Goal: Book appointment/travel/reservation

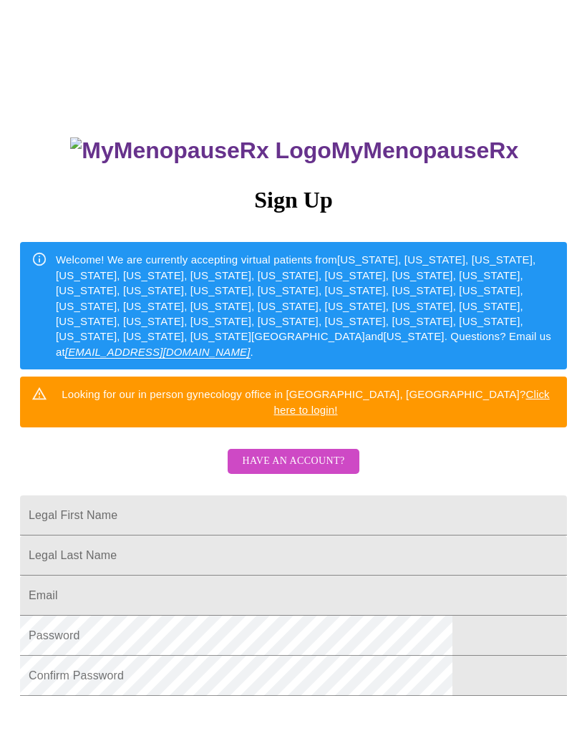
scroll to position [41, 0]
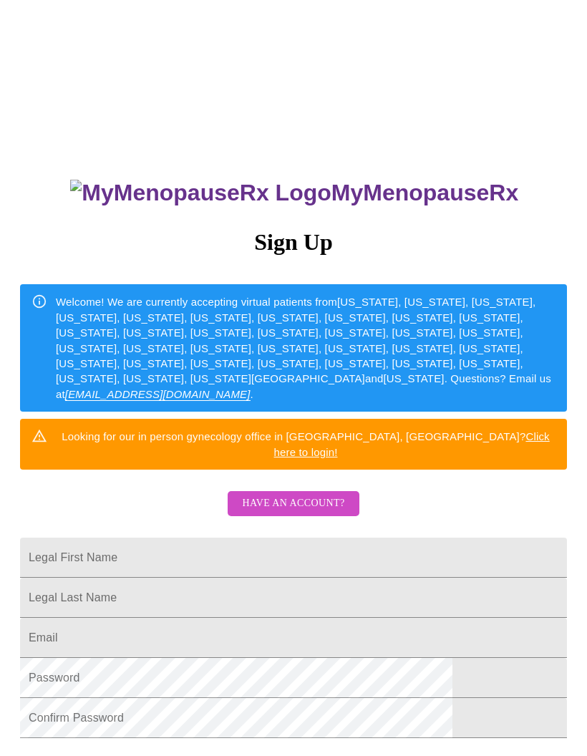
click at [225, 549] on input "Legal First Name" at bounding box center [293, 557] width 547 height 40
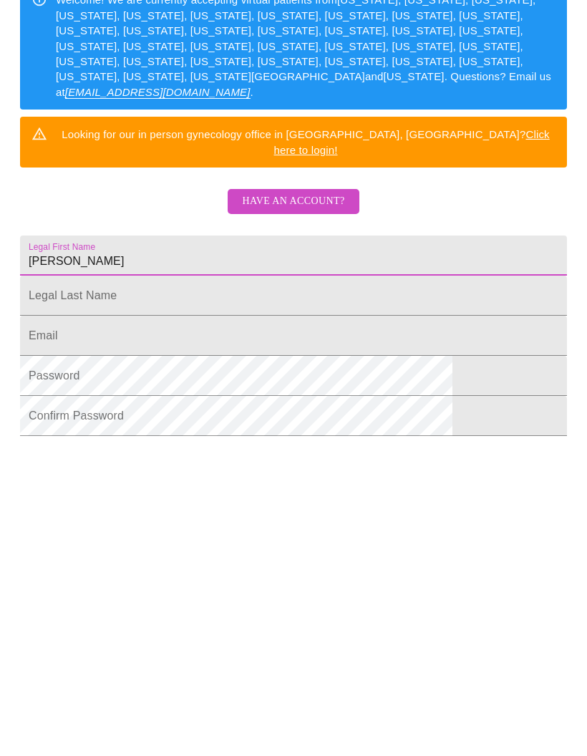
type input "[PERSON_NAME]"
click at [214, 548] on input "Legal First Name" at bounding box center [293, 568] width 547 height 40
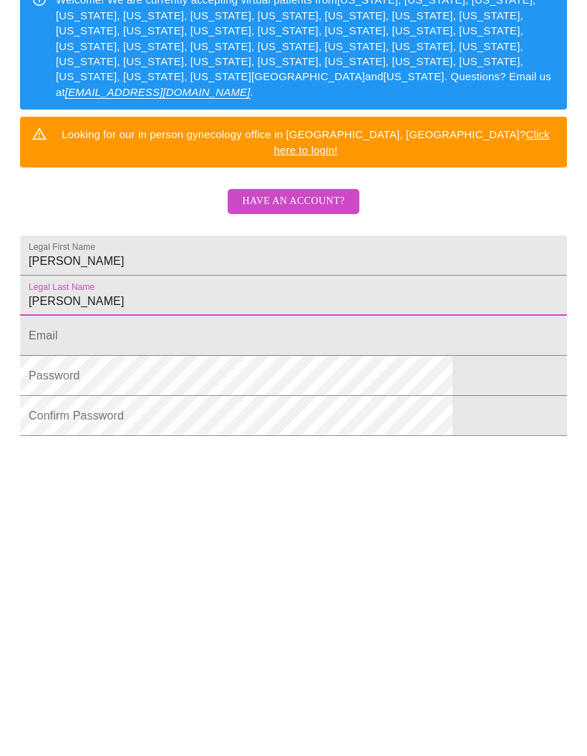
type input "[PERSON_NAME]"
click at [279, 588] on input "Legal First Name" at bounding box center [293, 608] width 547 height 40
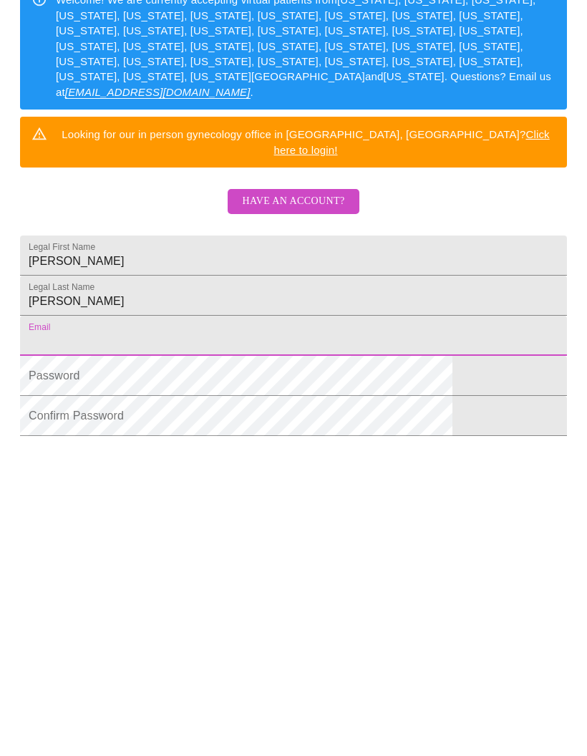
type input "jeanetteharmon38@gmail.com"
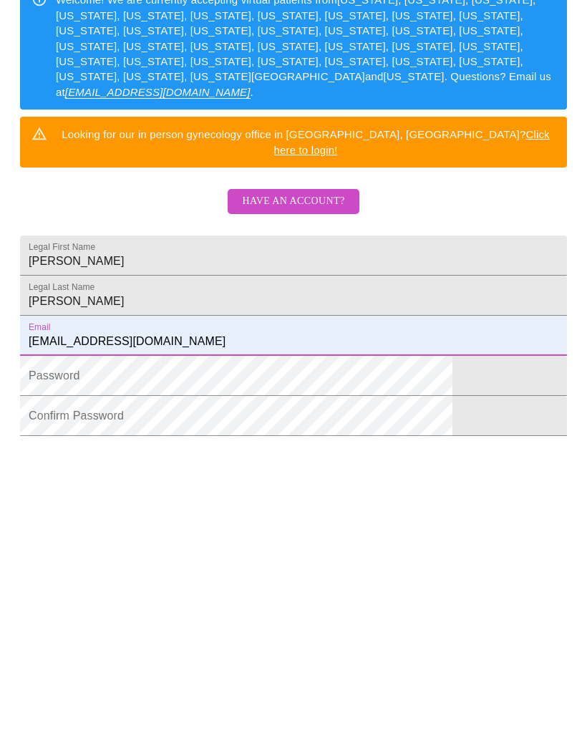
scroll to position [191, 0]
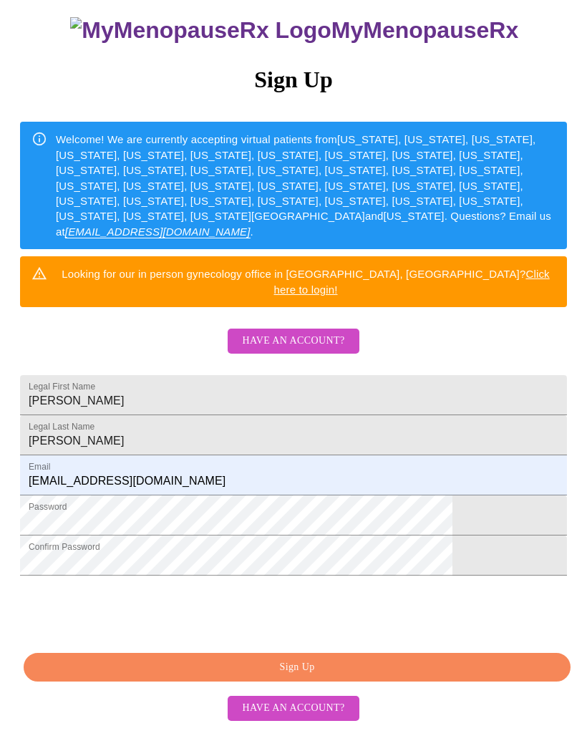
click at [399, 676] on span "Sign Up" at bounding box center [297, 667] width 514 height 18
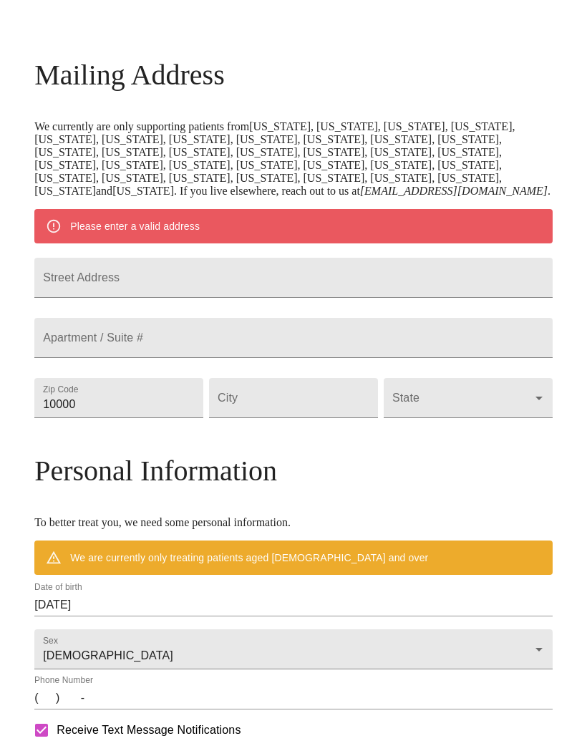
scroll to position [135, 0]
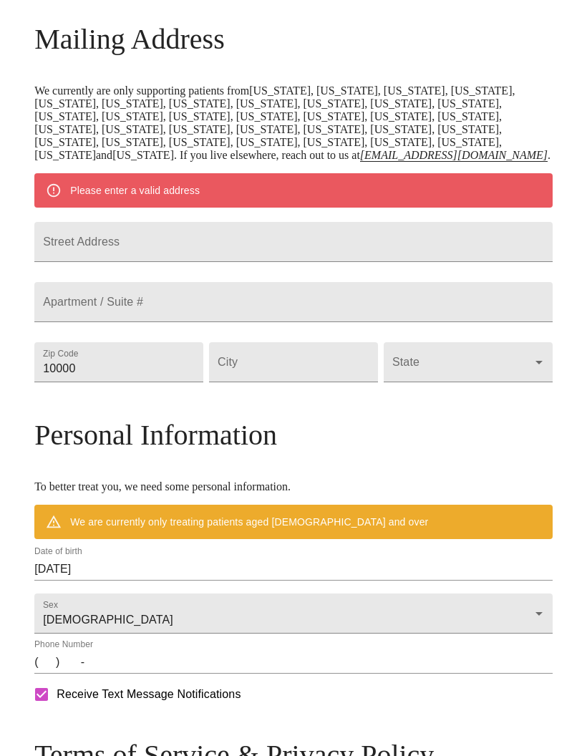
click at [274, 261] on input "Street Address" at bounding box center [293, 241] width 518 height 40
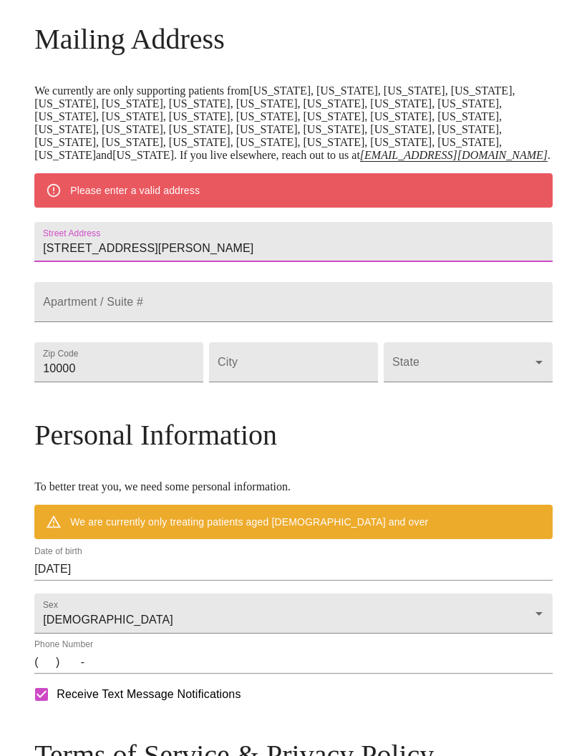
type input "607 Lee Rd 165"
click at [180, 382] on input "10000" at bounding box center [118, 362] width 169 height 40
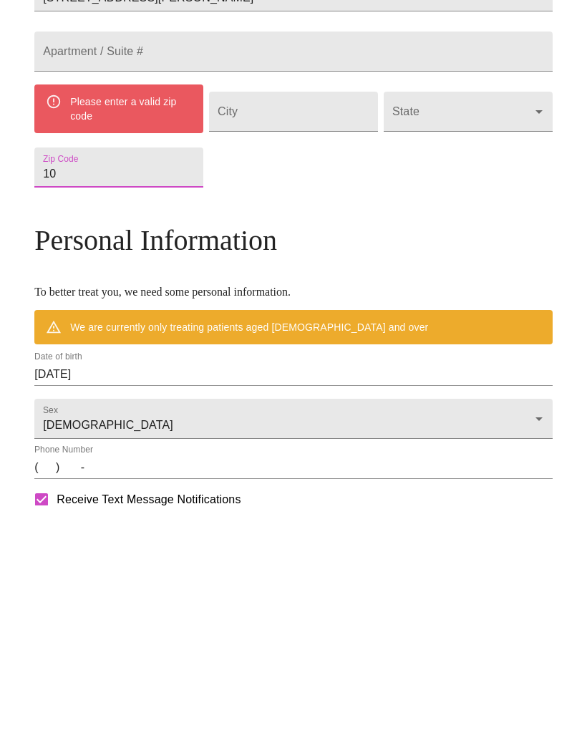
type input "1"
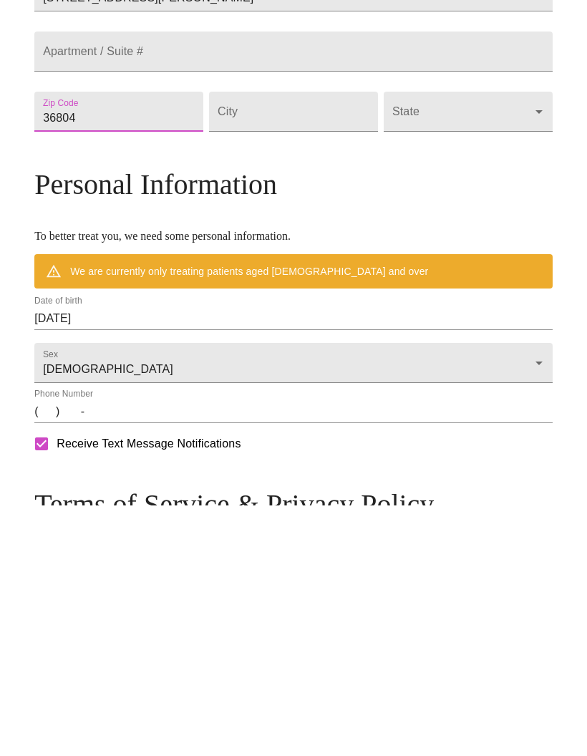
type input "36804"
click at [323, 342] on input "Street Address" at bounding box center [293, 362] width 169 height 40
type input "Opelika"
click at [439, 177] on body "MyMenopauseRx Welcome to MyMenopauseRx Since it's your first time here, you'll …" at bounding box center [293, 362] width 575 height 1167
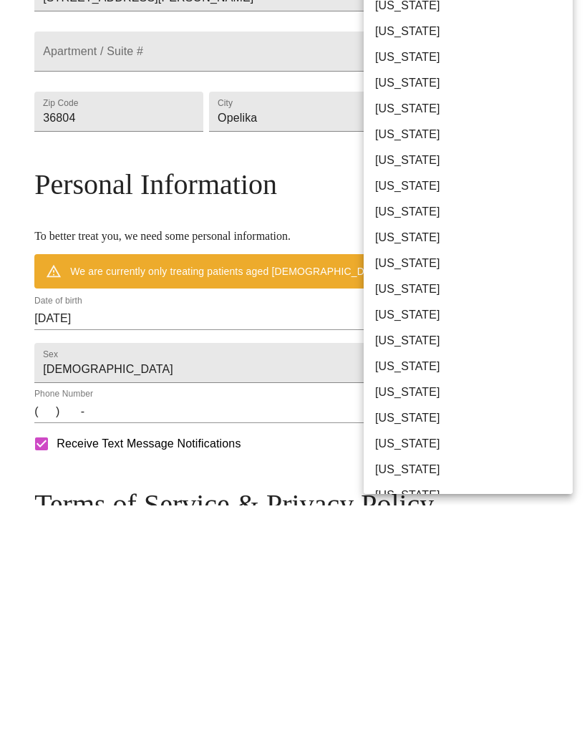
scroll to position [477, 0]
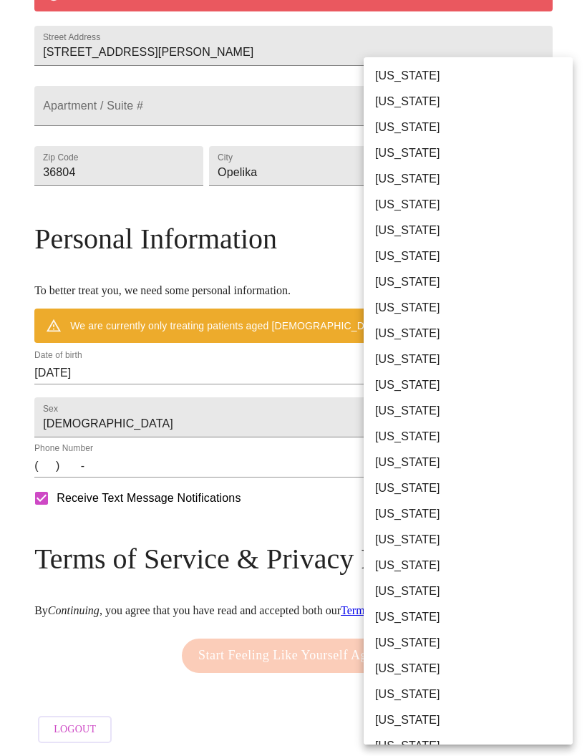
click at [439, 67] on li "Alabama" at bounding box center [467, 76] width 209 height 26
type input "Alabama"
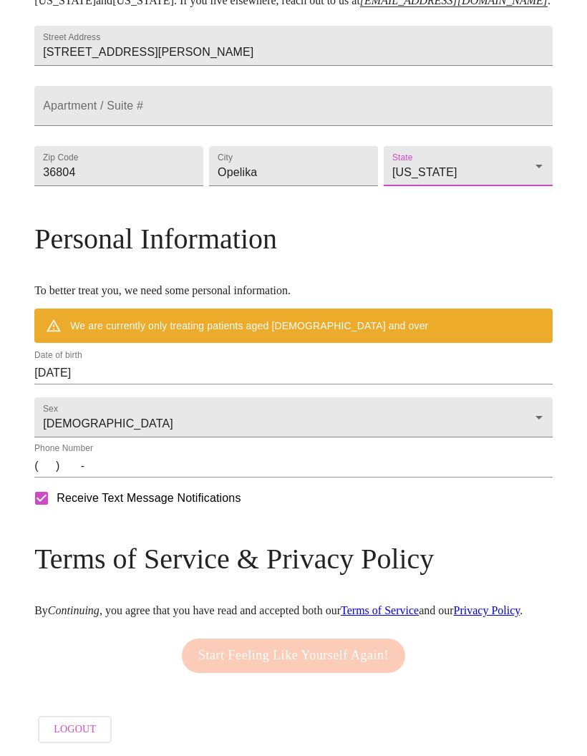
click at [220, 361] on input "09/27/2025" at bounding box center [293, 372] width 518 height 23
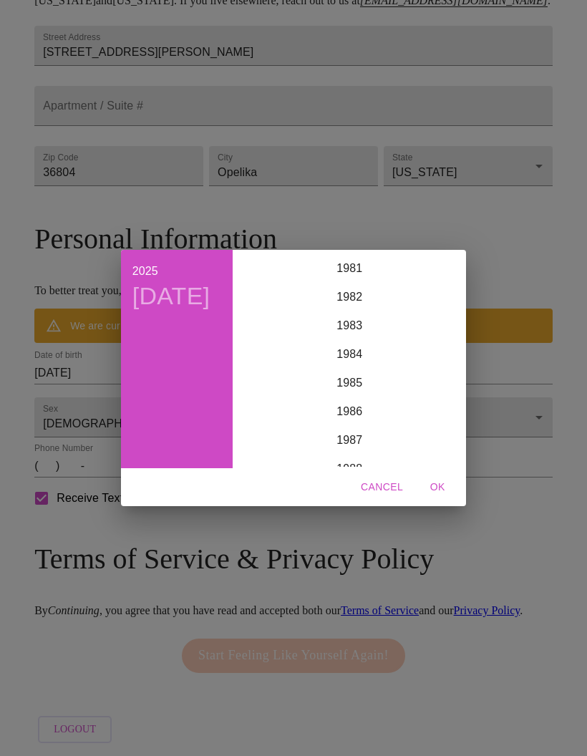
scroll to position [2332, 0]
click at [356, 305] on div "1982" at bounding box center [349, 309] width 222 height 29
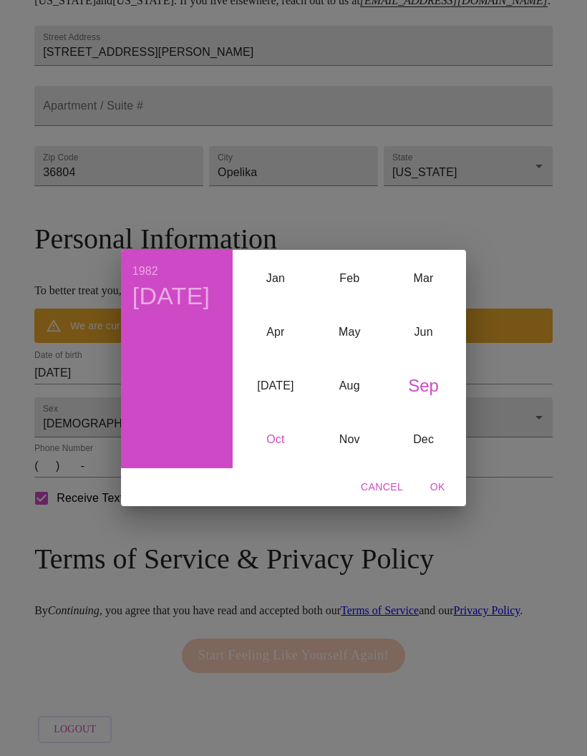
click at [285, 437] on div "Oct" at bounding box center [275, 440] width 74 height 54
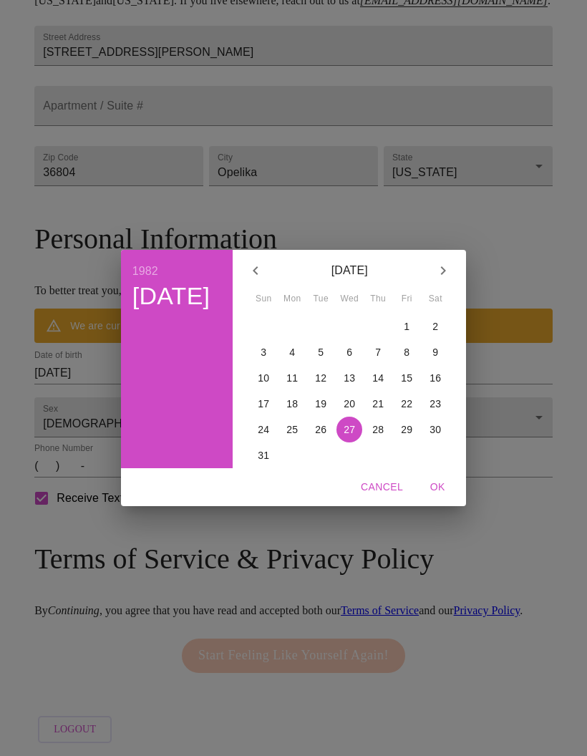
click at [412, 424] on span "29" at bounding box center [406, 429] width 26 height 14
click at [441, 486] on span "OK" at bounding box center [437, 487] width 34 height 18
type input "10/29/1982"
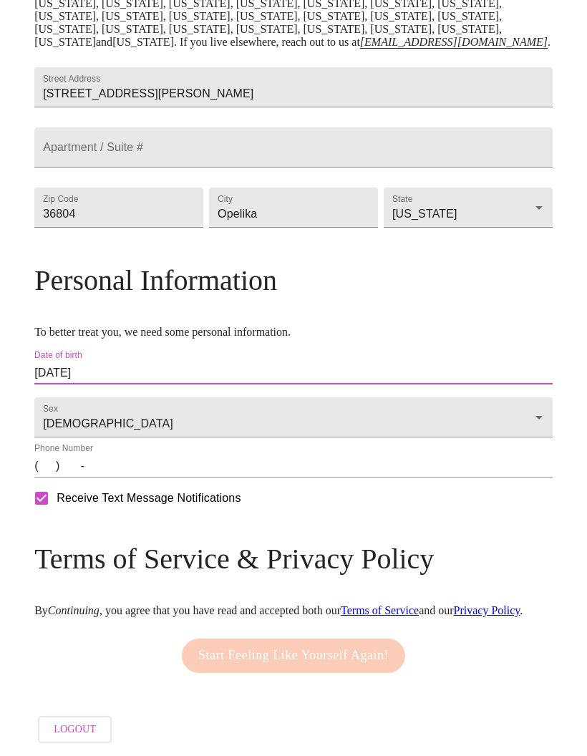
click at [113, 454] on input "(   )    -" at bounding box center [293, 465] width 518 height 23
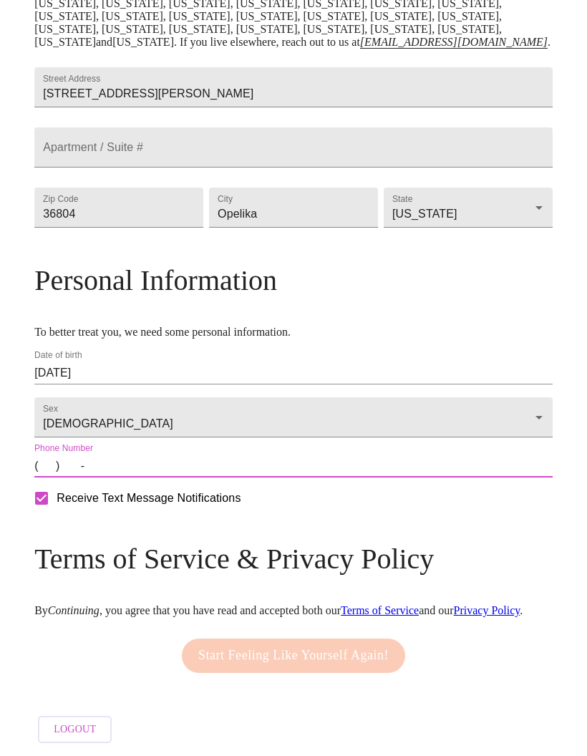
type input "3347076984"
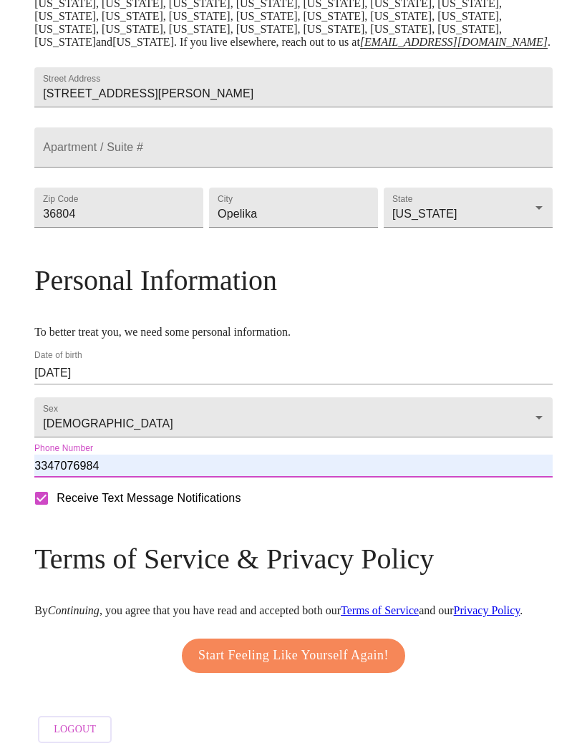
click at [57, 483] on input "Receive Text Message Notifications" at bounding box center [41, 498] width 30 height 30
checkbox input "false"
click at [348, 667] on span "Start Feeling Like Yourself Again!" at bounding box center [293, 655] width 190 height 23
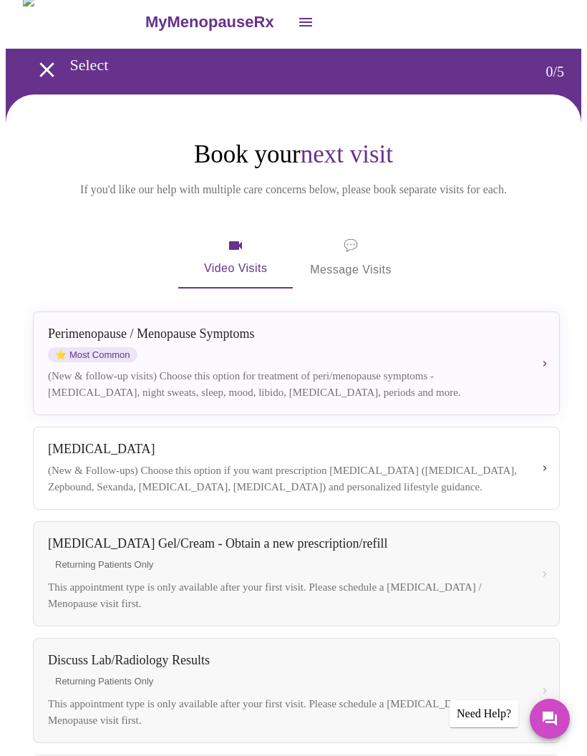
scroll to position [10, 0]
click at [435, 366] on div "Perimenopause / Menopause Symptoms ⭐ Most Common (New & follow-up visits) Choos…" at bounding box center [296, 364] width 497 height 74
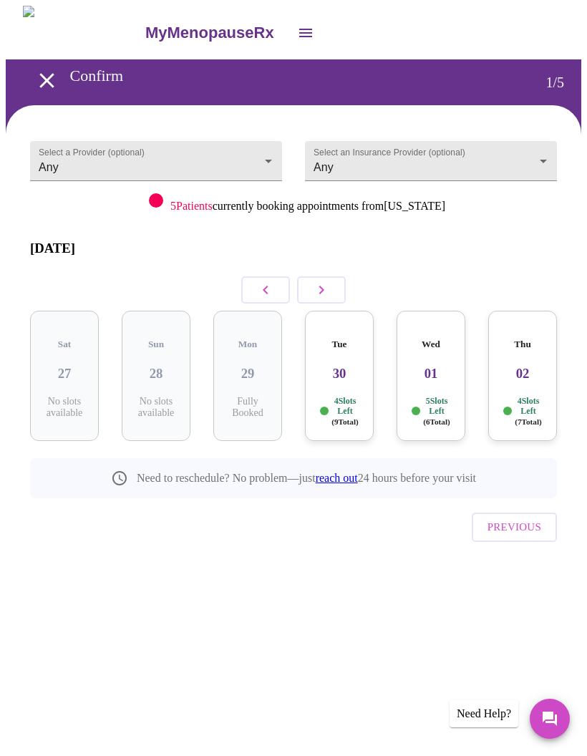
click at [330, 277] on button "button" at bounding box center [321, 289] width 49 height 27
click at [170, 366] on h3 "03" at bounding box center [156, 374] width 46 height 16
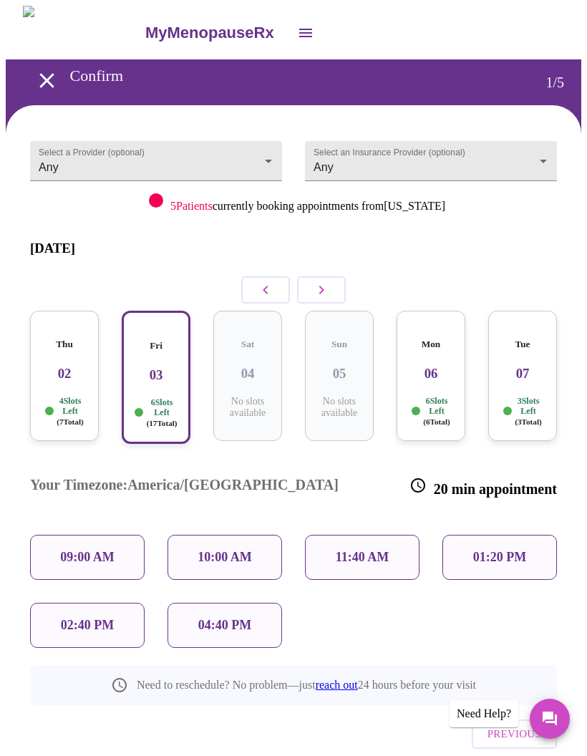
click at [379, 549] on p "11:40 AM" at bounding box center [363, 556] width 54 height 15
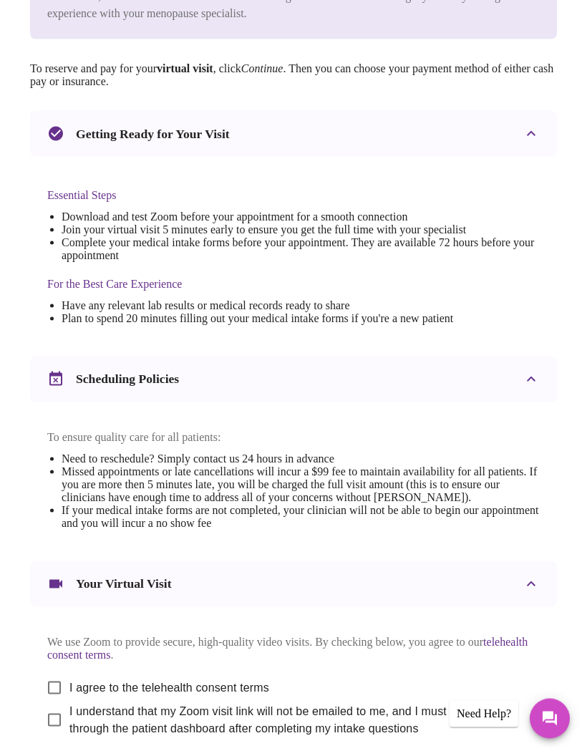
scroll to position [227, 0]
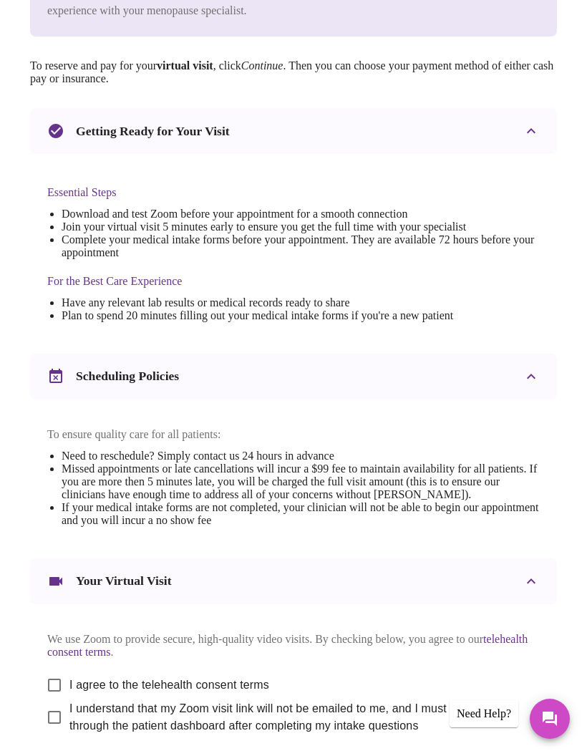
click at [461, 306] on li "Have any relevant lab results or medical records ready to share" at bounding box center [301, 302] width 478 height 13
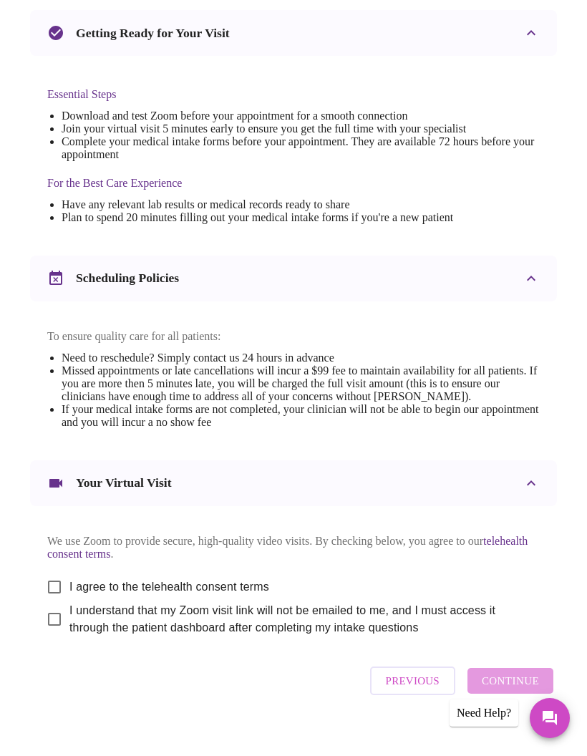
scroll to position [321, 0]
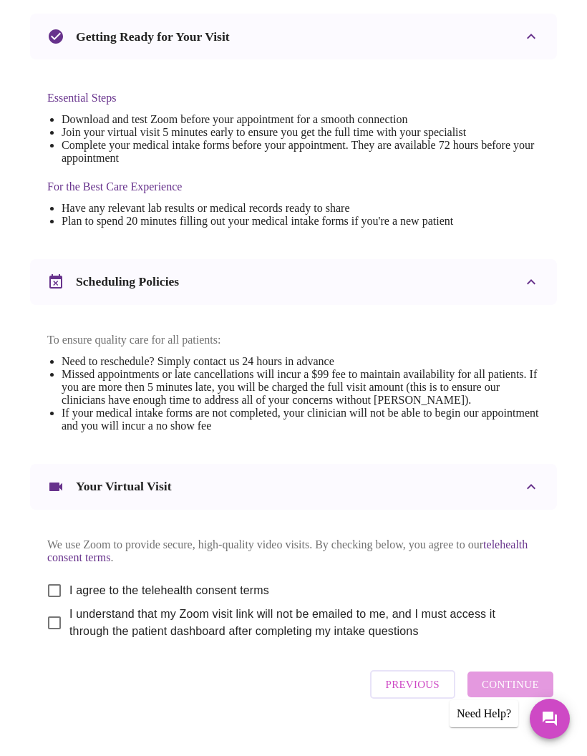
click at [52, 637] on input "I understand that my Zoom visit link will not be emailed to me, and I must acce…" at bounding box center [54, 622] width 30 height 30
checkbox input "true"
click at [52, 605] on input "I agree to the telehealth consent terms" at bounding box center [54, 590] width 30 height 30
checkbox input "true"
click at [524, 693] on span "Continue" at bounding box center [510, 684] width 57 height 19
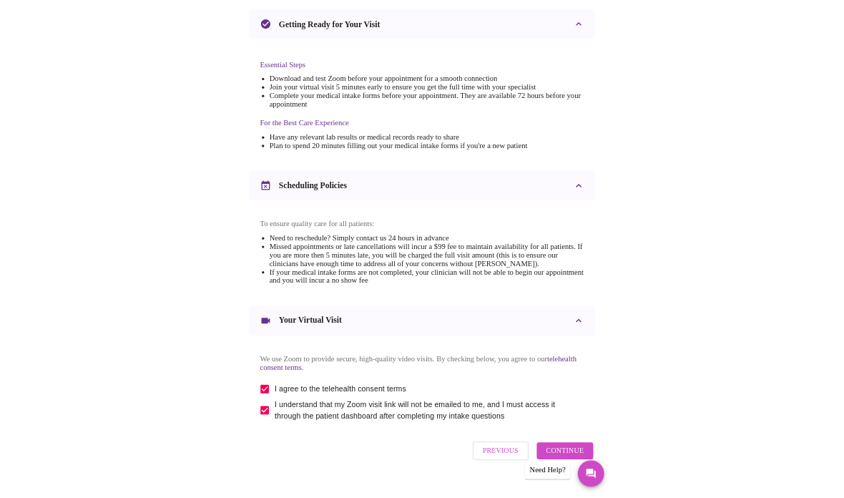
scroll to position [0, 0]
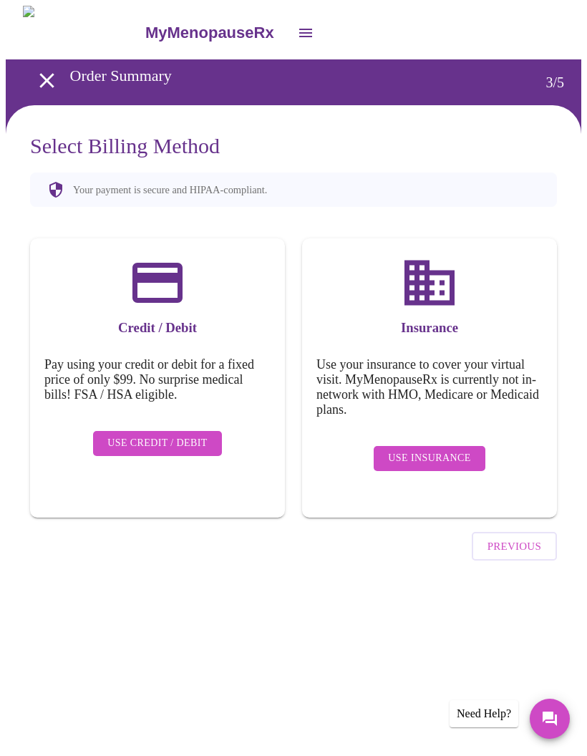
click at [433, 446] on button "Use Insurance" at bounding box center [428, 458] width 111 height 25
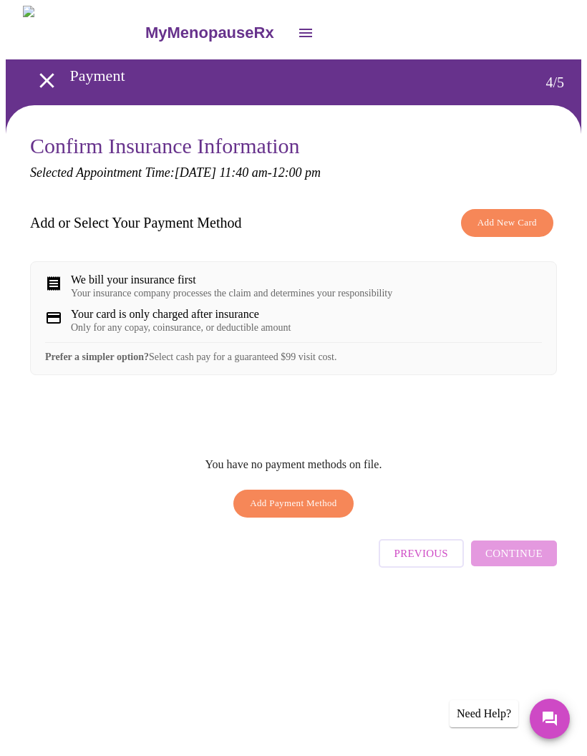
click at [338, 291] on div "Your insurance company processes the claim and determines your responsibility" at bounding box center [231, 293] width 321 height 11
click at [296, 512] on span "Add Payment Method" at bounding box center [293, 503] width 87 height 16
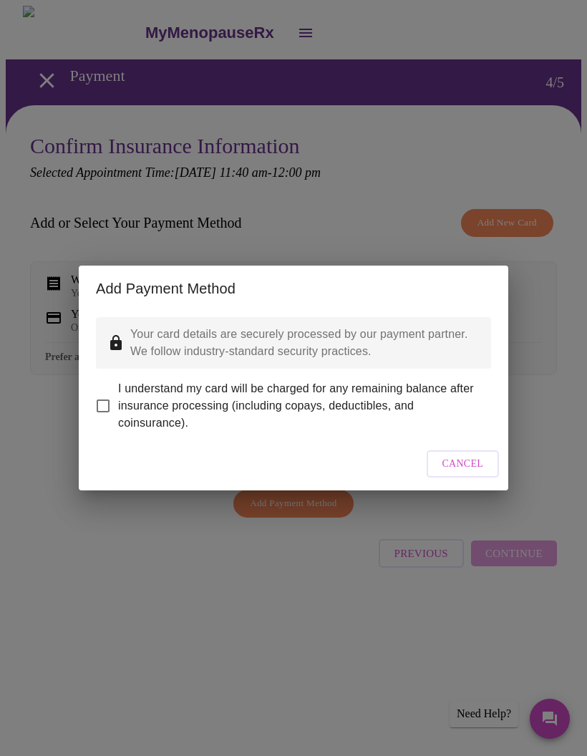
click at [467, 470] on span "Cancel" at bounding box center [462, 464] width 41 height 18
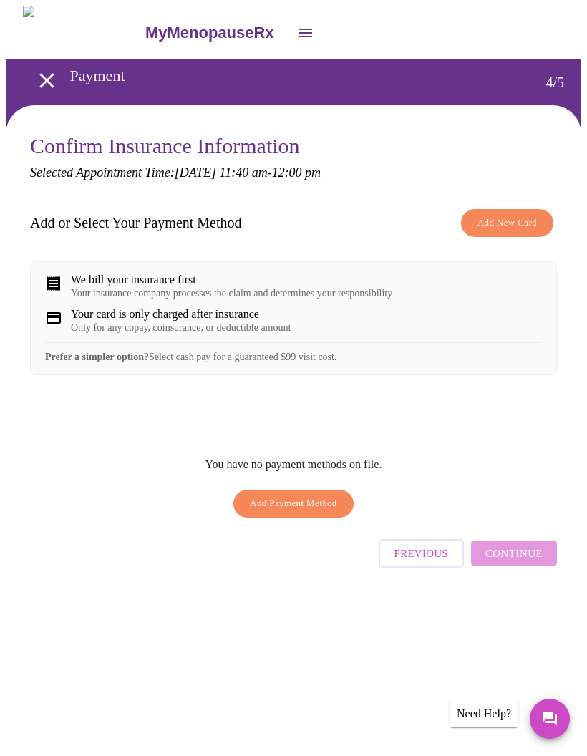
click at [523, 223] on span "Add New Card" at bounding box center [506, 223] width 59 height 16
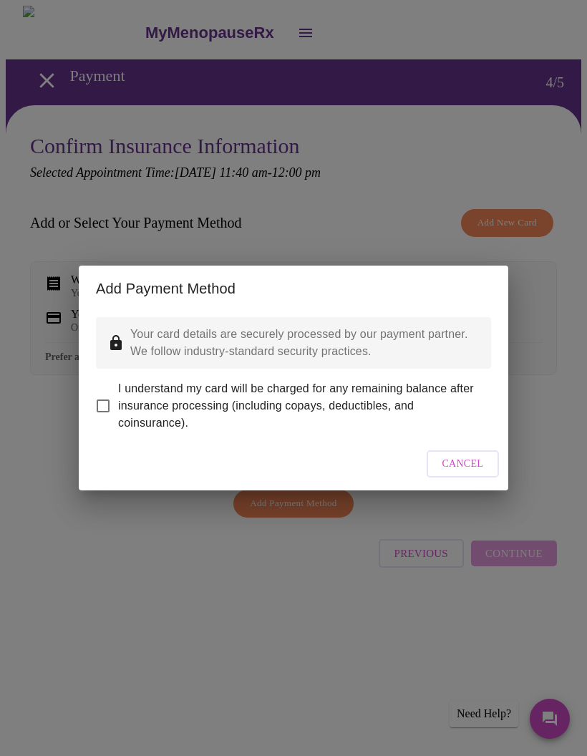
click at [319, 630] on div "Add Payment Method Your card details are securely processed by our payment part…" at bounding box center [293, 378] width 587 height 756
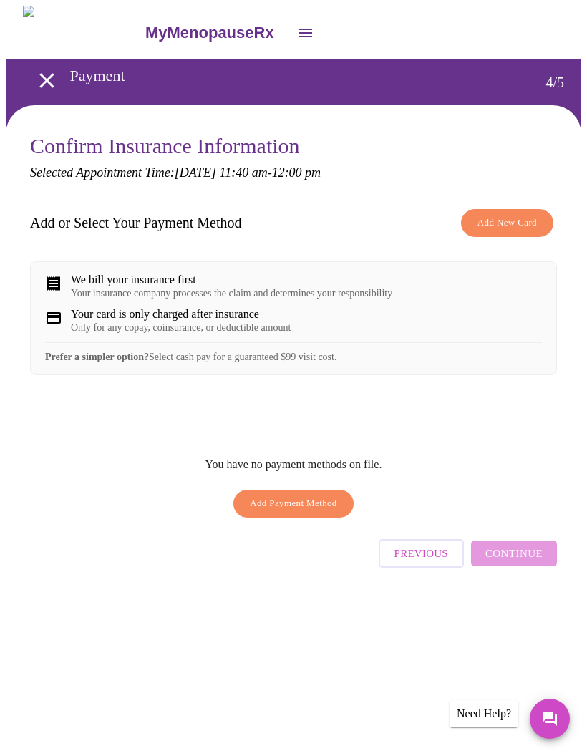
click at [152, 299] on div "Your insurance company processes the claim and determines your responsibility" at bounding box center [231, 293] width 321 height 11
click at [176, 283] on div "We bill your insurance first" at bounding box center [231, 279] width 321 height 13
click at [170, 286] on div "We bill your insurance first" at bounding box center [231, 279] width 321 height 13
click at [529, 219] on span "Add New Card" at bounding box center [506, 223] width 59 height 16
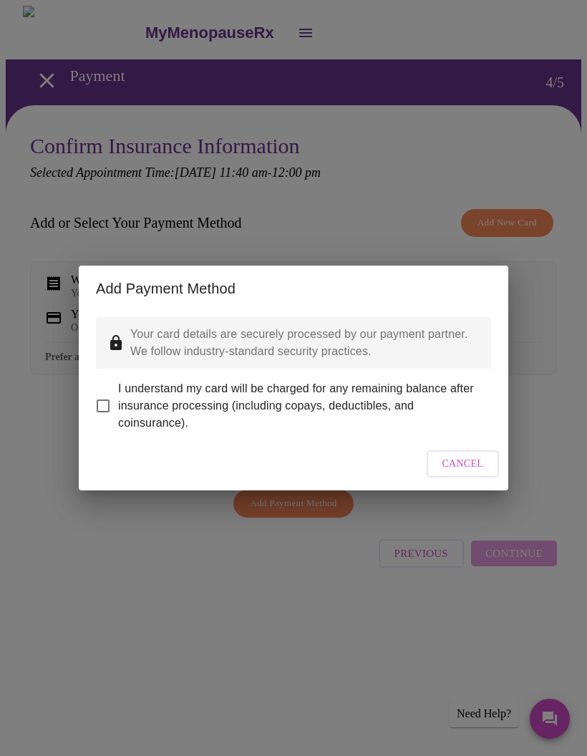
click at [106, 393] on input "I understand my card will be charged for any remaining balance after insurance …" at bounding box center [103, 406] width 30 height 30
checkbox input "true"
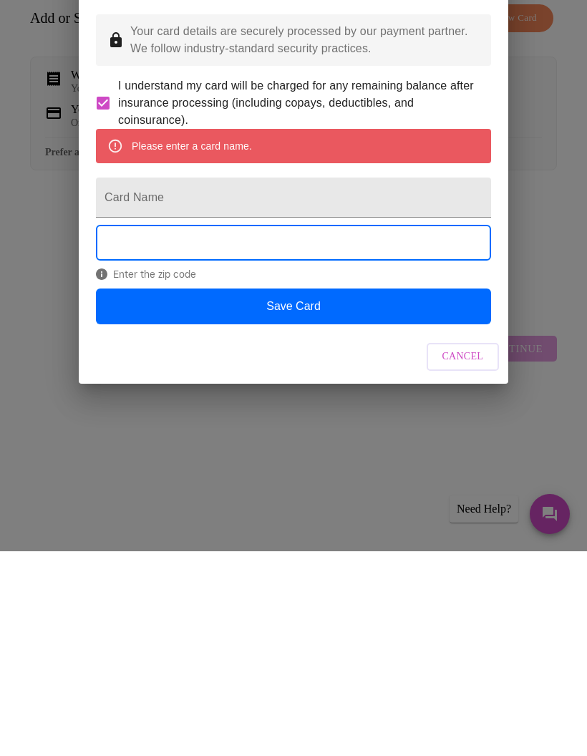
click at [330, 493] on button "Save Card" at bounding box center [293, 511] width 395 height 36
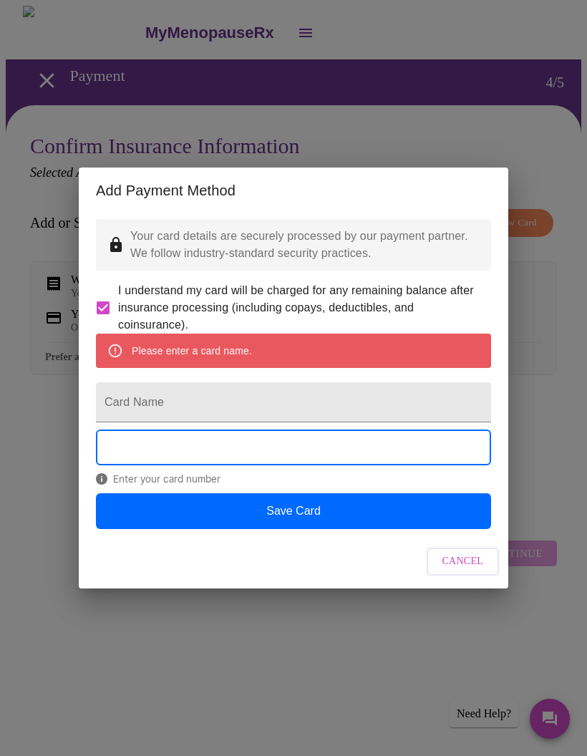
click at [207, 404] on input "Card Name" at bounding box center [293, 402] width 395 height 40
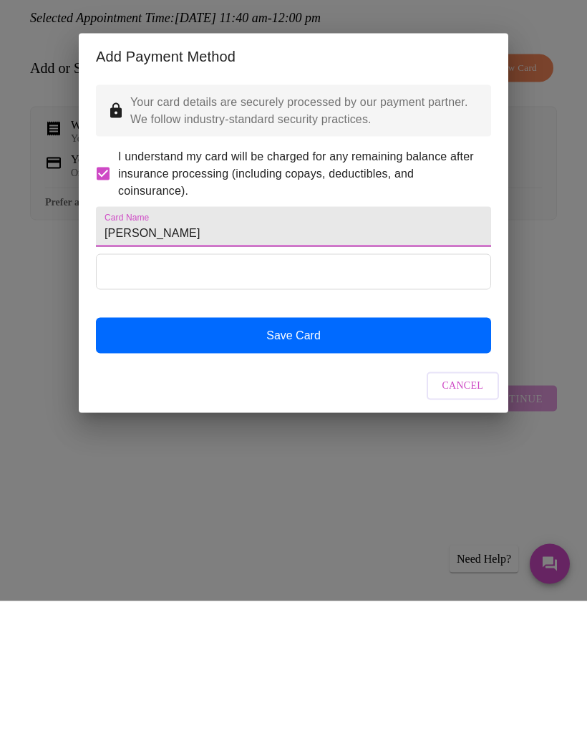
type input "Velma Tompkins"
click at [383, 472] on button "Save Card" at bounding box center [293, 490] width 395 height 36
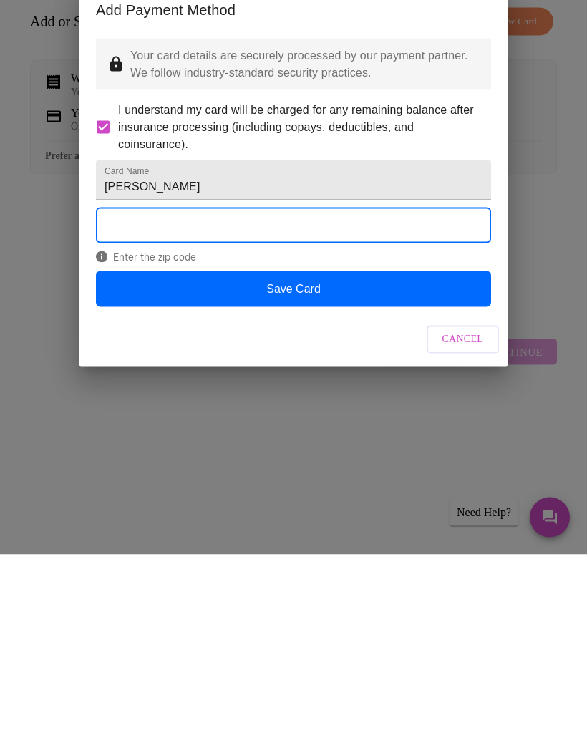
click at [338, 472] on button "Save Card" at bounding box center [293, 490] width 395 height 36
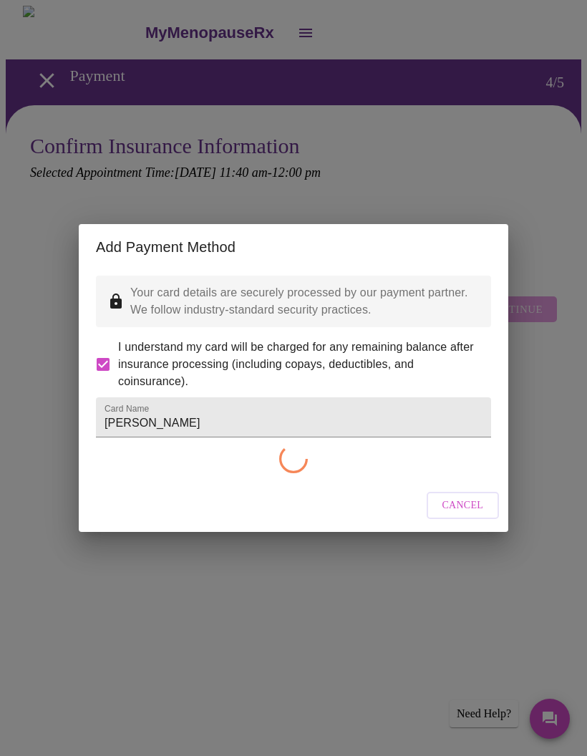
checkbox input "false"
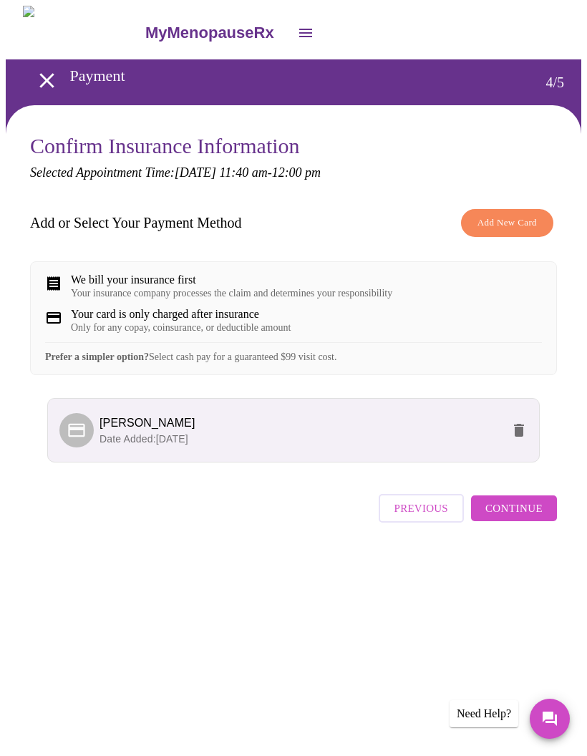
click at [515, 219] on span "Add New Card" at bounding box center [506, 223] width 59 height 16
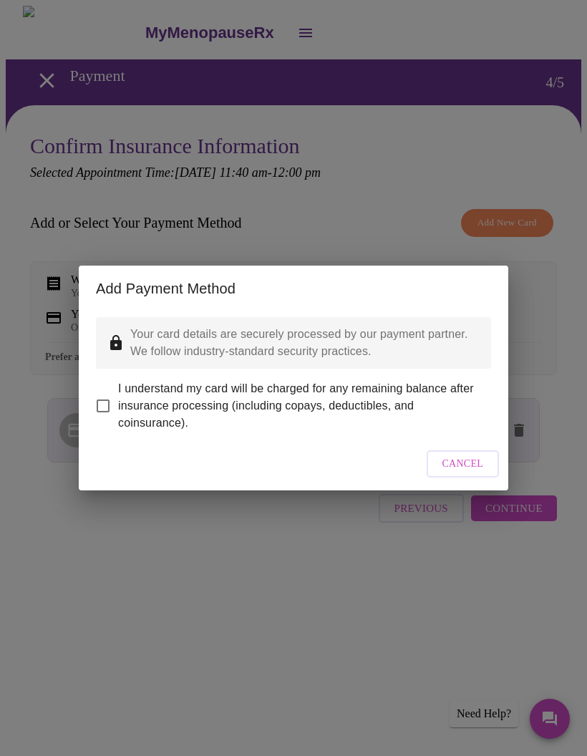
click at [105, 401] on input "I understand my card will be charged for any remaining balance after insurance …" at bounding box center [103, 406] width 30 height 30
checkbox input "true"
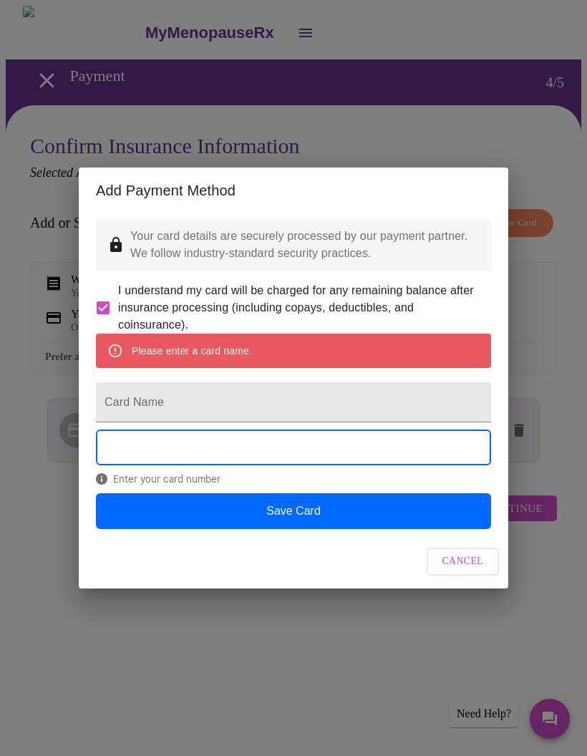
click at [476, 570] on span "Cancel" at bounding box center [462, 561] width 41 height 18
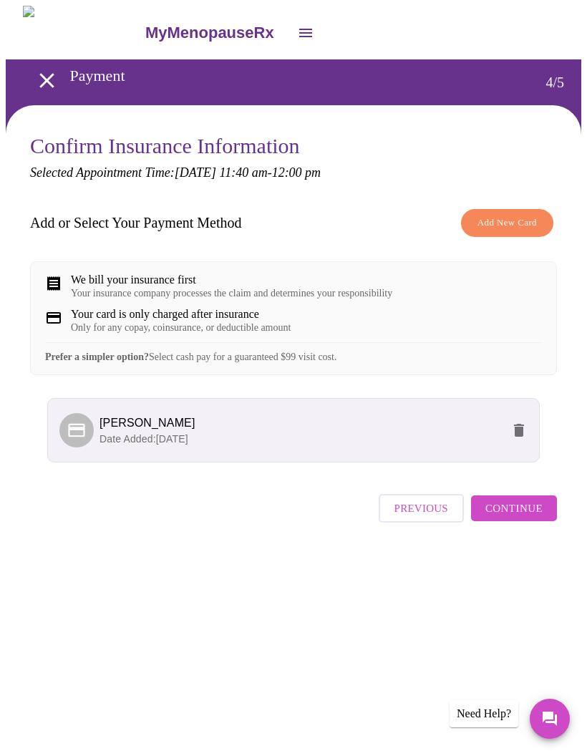
click at [80, 275] on div "We bill your insurance first" at bounding box center [231, 279] width 321 height 13
click at [79, 275] on div "We bill your insurance first" at bounding box center [231, 279] width 321 height 13
click at [57, 288] on div "We bill your insurance first Your insurance company processes the claim and det…" at bounding box center [293, 286] width 497 height 26
click at [55, 273] on div "We bill your insurance first Your insurance company processes the claim and det…" at bounding box center [293, 286] width 497 height 26
click at [537, 517] on span "Continue" at bounding box center [513, 508] width 57 height 19
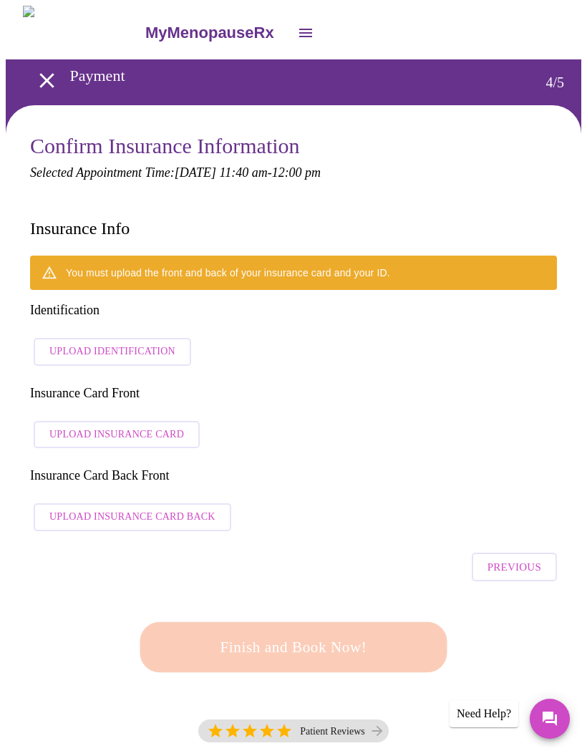
click at [135, 343] on span "Upload Identification" at bounding box center [112, 352] width 126 height 18
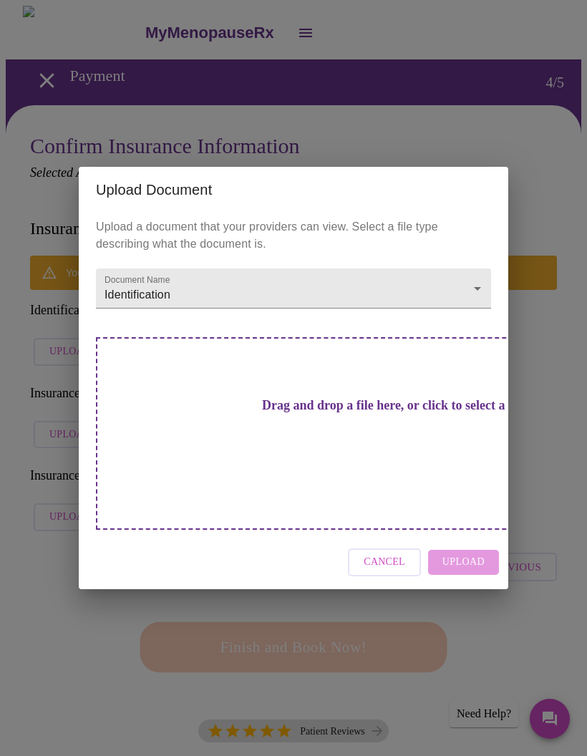
click at [363, 413] on h3 "Drag and drop a file here, or click to select a file" at bounding box center [393, 405] width 395 height 15
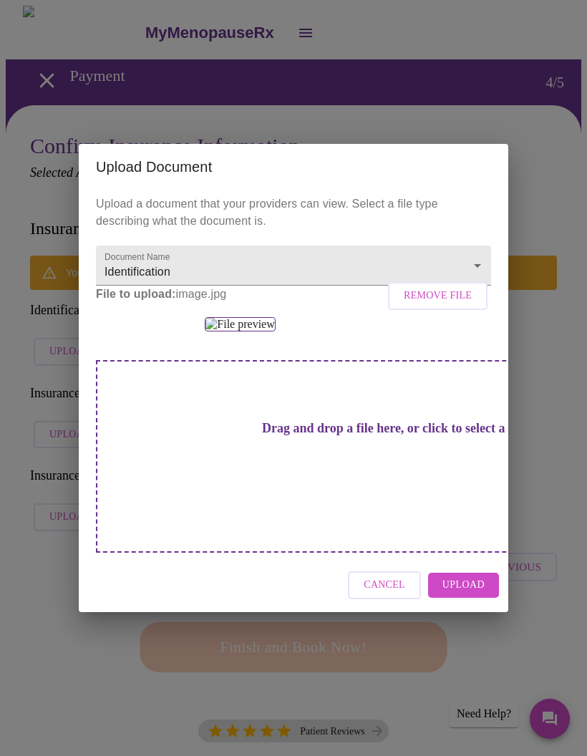
click at [475, 594] on span "Upload" at bounding box center [463, 585] width 42 height 18
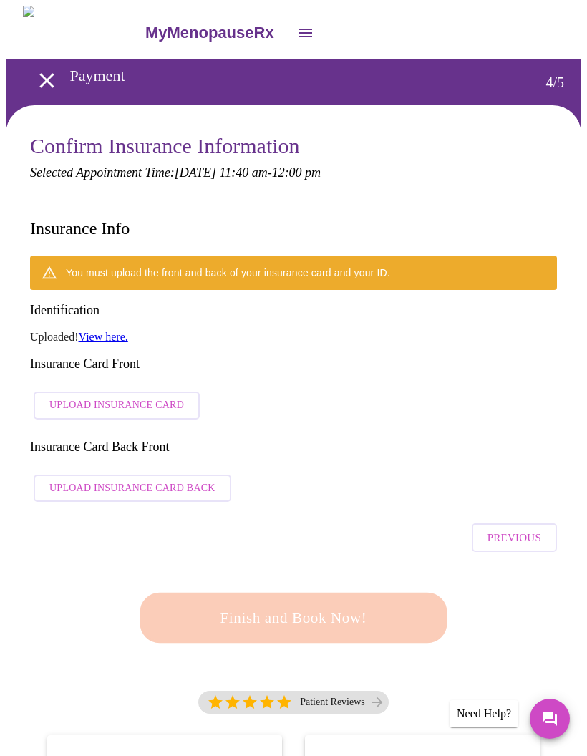
click at [122, 285] on div "You must upload the front and back of your insurance card and your ID. Identifi…" at bounding box center [293, 381] width 527 height 253
click at [113, 331] on link "View here." at bounding box center [103, 337] width 49 height 12
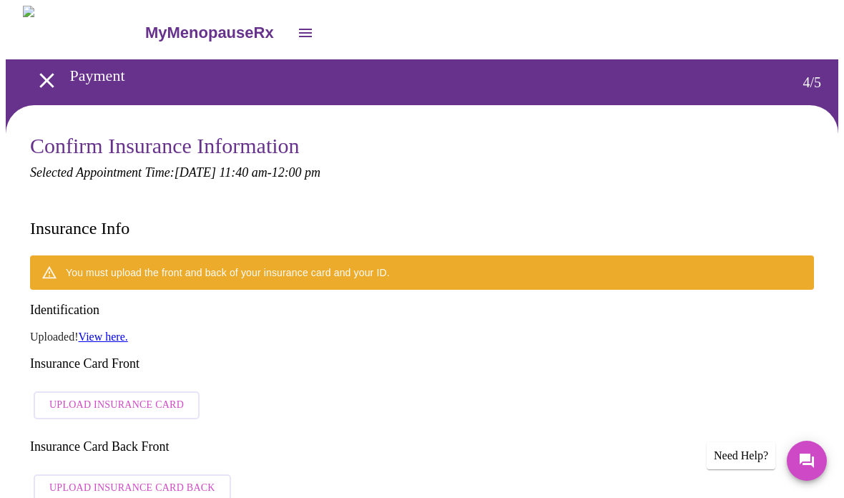
click at [45, 73] on icon "open drawer" at bounding box center [46, 80] width 14 height 14
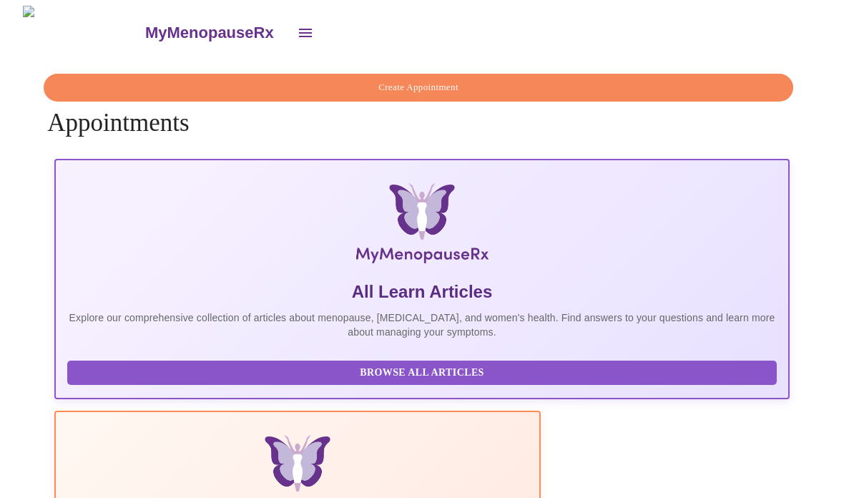
click at [297, 32] on icon "open drawer" at bounding box center [305, 32] width 17 height 17
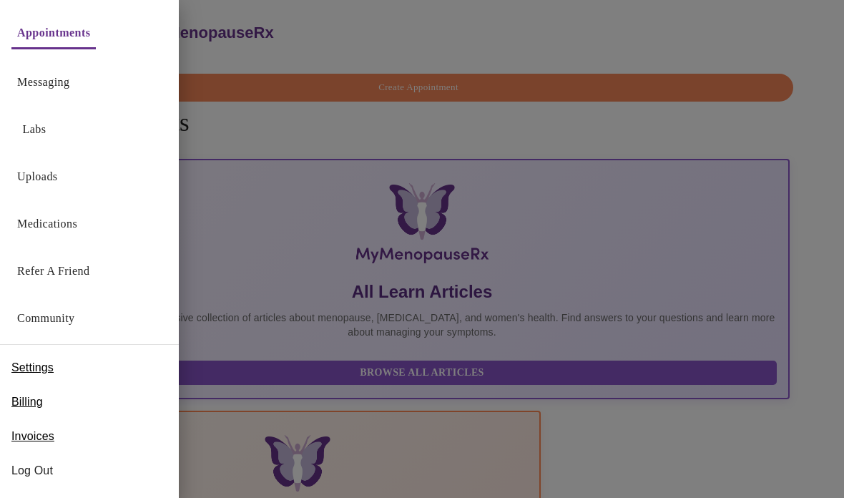
click at [49, 465] on span "Log Out" at bounding box center [89, 470] width 156 height 17
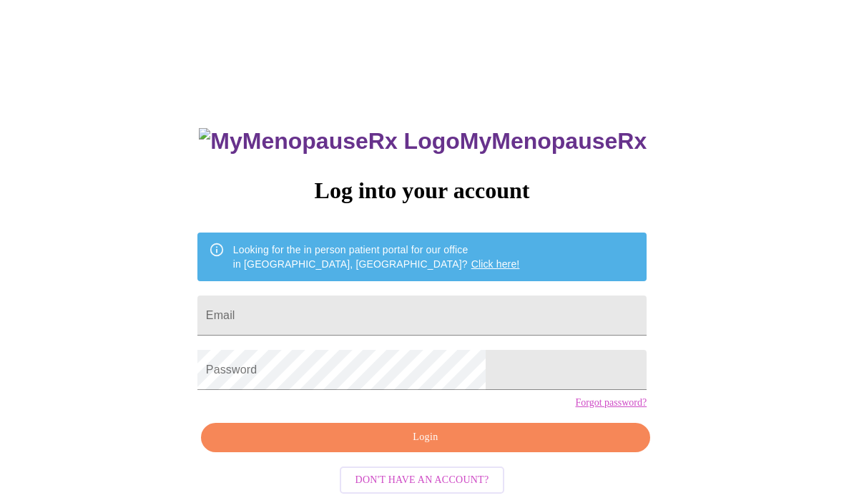
click at [419, 312] on input "Email" at bounding box center [421, 315] width 449 height 40
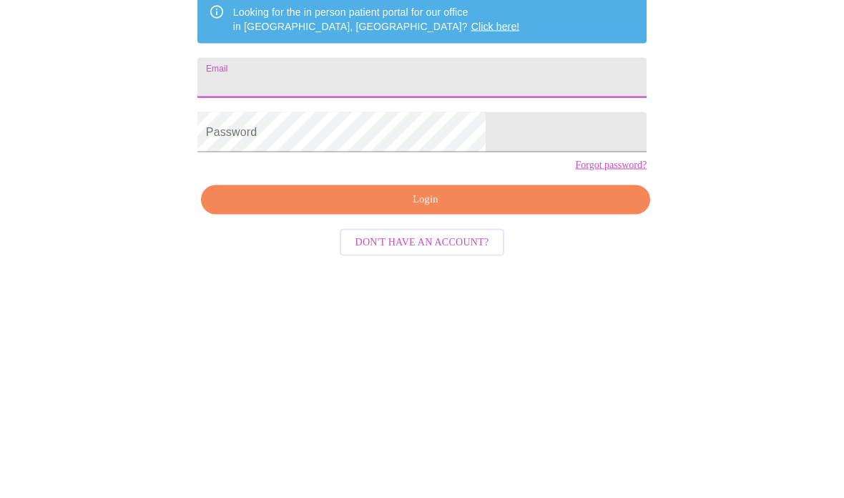
type input "jeanetteharmon38@gmail.com"
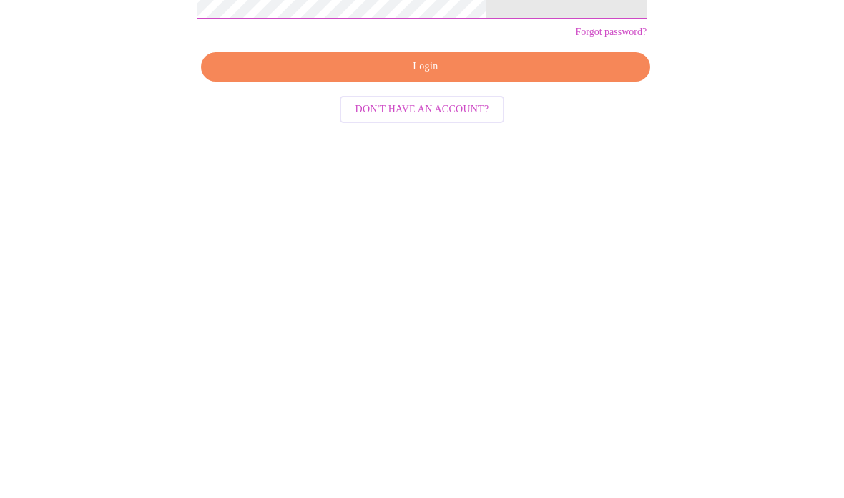
click at [517, 357] on span "Login" at bounding box center [425, 366] width 416 height 18
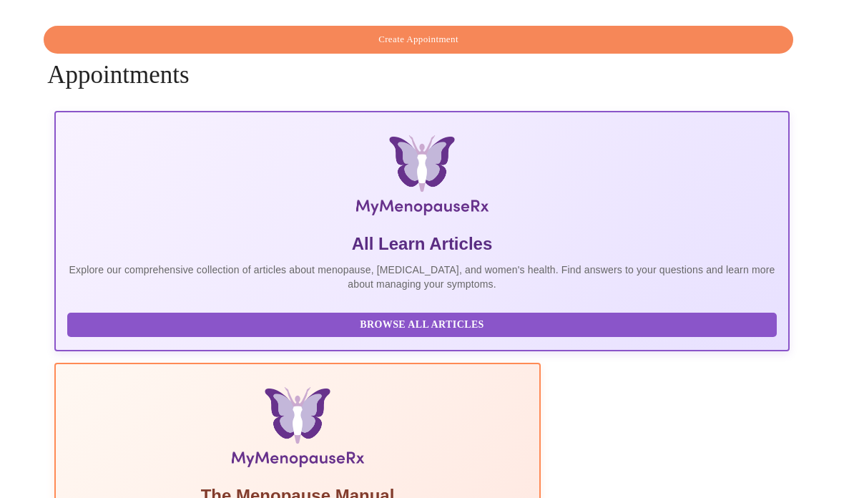
scroll to position [74, 0]
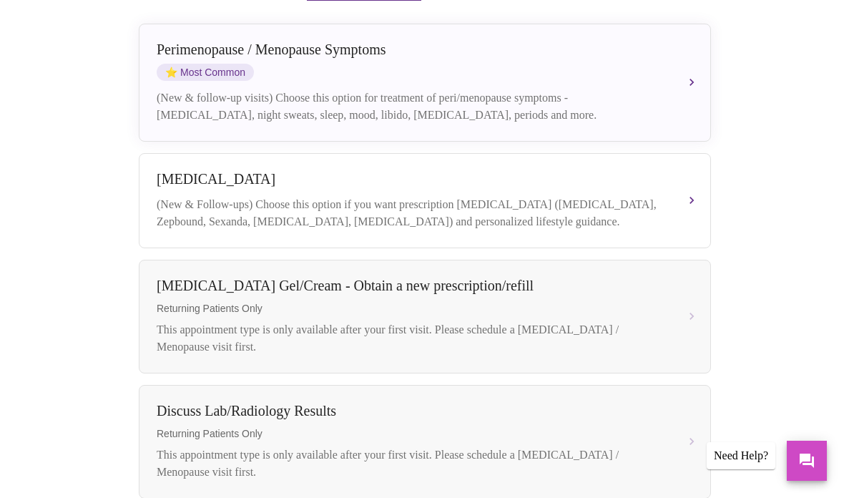
scroll to position [341, 0]
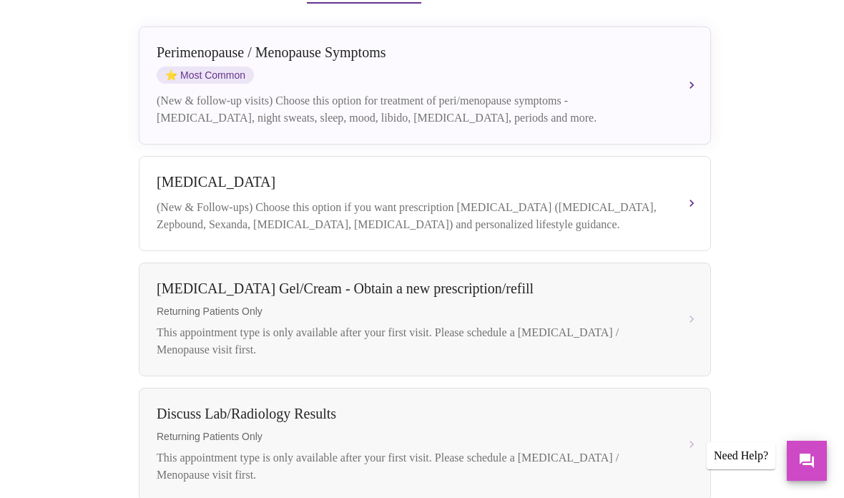
click at [586, 85] on div "Perimenopause / Menopause Symptoms ⭐ Most Common (New & follow-up visits) Choos…" at bounding box center [425, 85] width 537 height 82
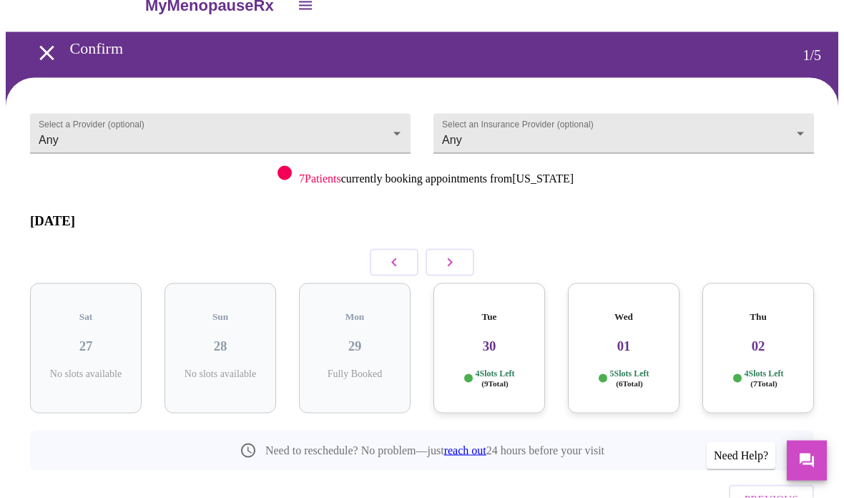
scroll to position [27, 0]
click at [463, 249] on button "button" at bounding box center [450, 262] width 49 height 27
click at [238, 368] on p "6 Slots Left ( 17 Total)" at bounding box center [226, 378] width 39 height 21
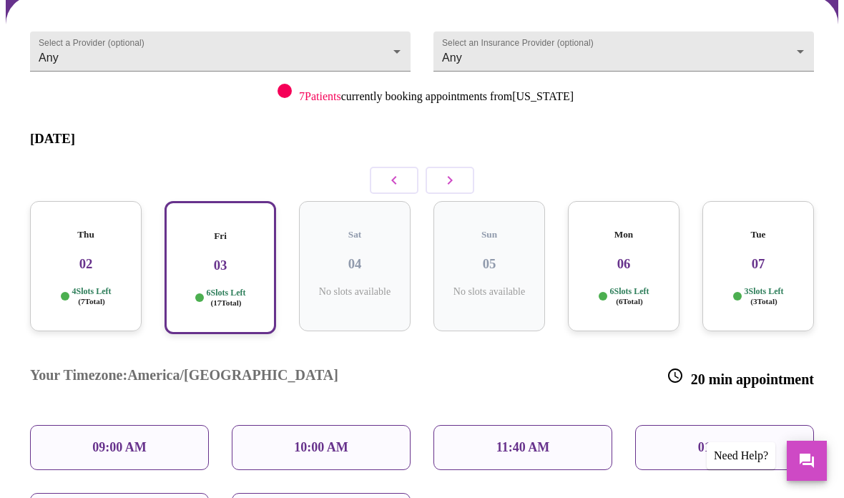
scroll to position [133, 0]
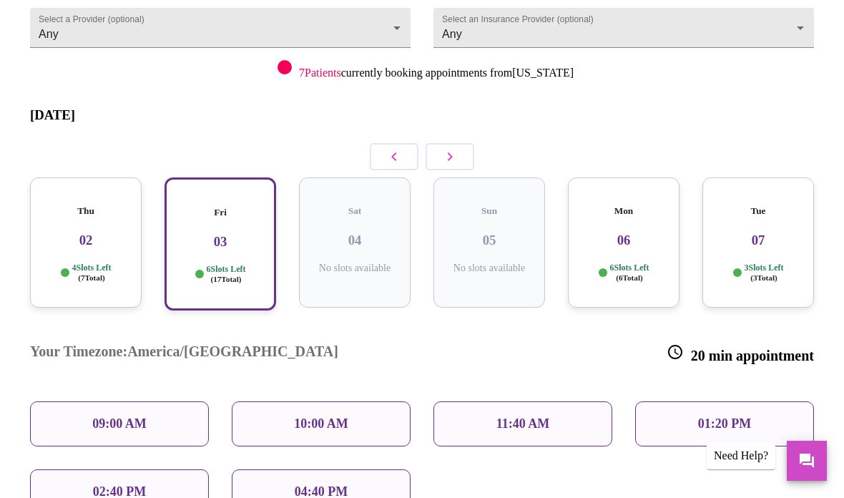
click at [564, 401] on div "11:40 AM" at bounding box center [523, 423] width 179 height 45
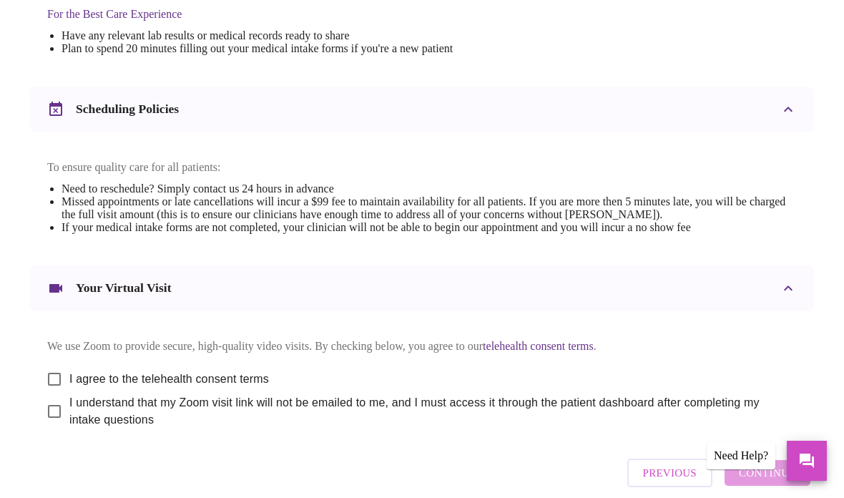
scroll to position [476, 0]
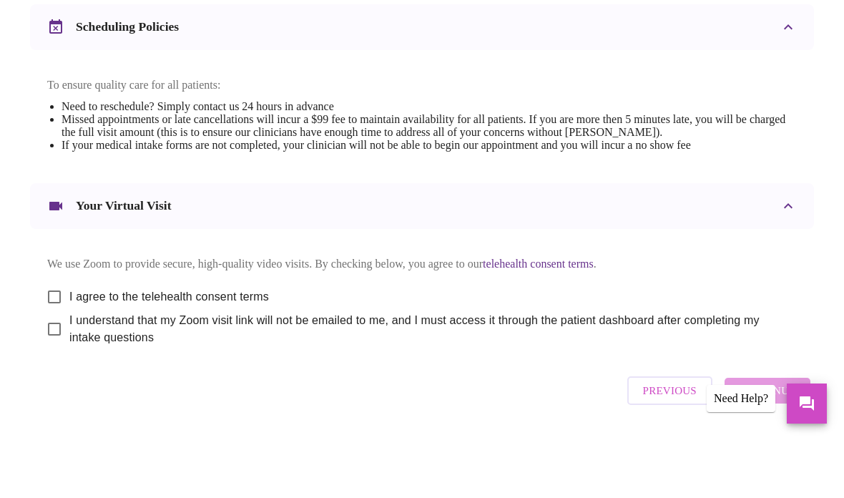
click at [62, 339] on input "I agree to the telehealth consent terms" at bounding box center [54, 354] width 30 height 30
checkbox input "true"
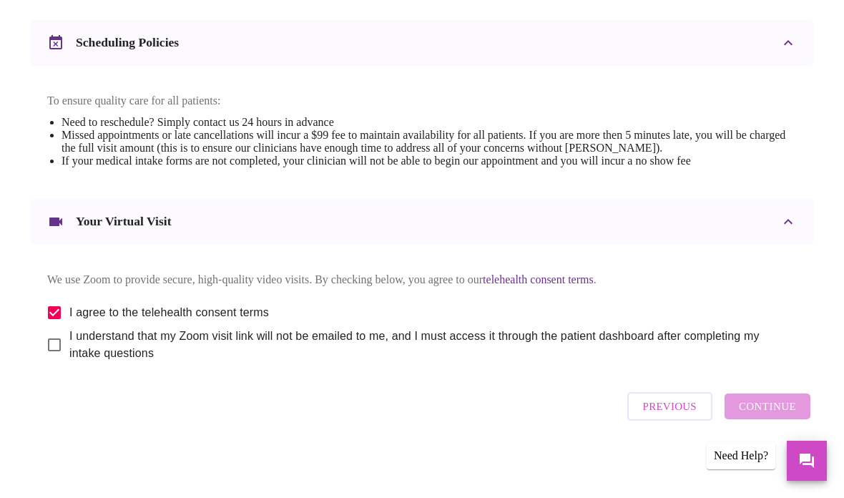
click at [58, 338] on input "I understand that my Zoom visit link will not be emailed to me, and I must acce…" at bounding box center [54, 345] width 30 height 30
checkbox input "true"
click at [586, 413] on span "Continue" at bounding box center [767, 406] width 57 height 19
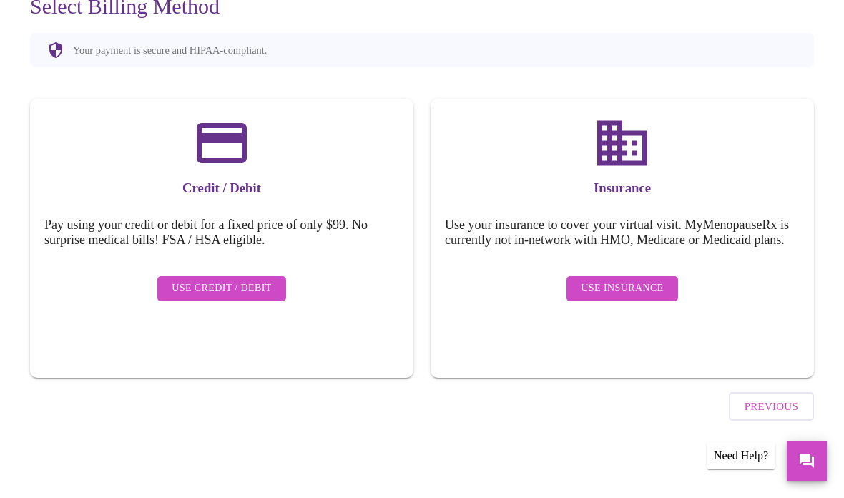
scroll to position [101, 0]
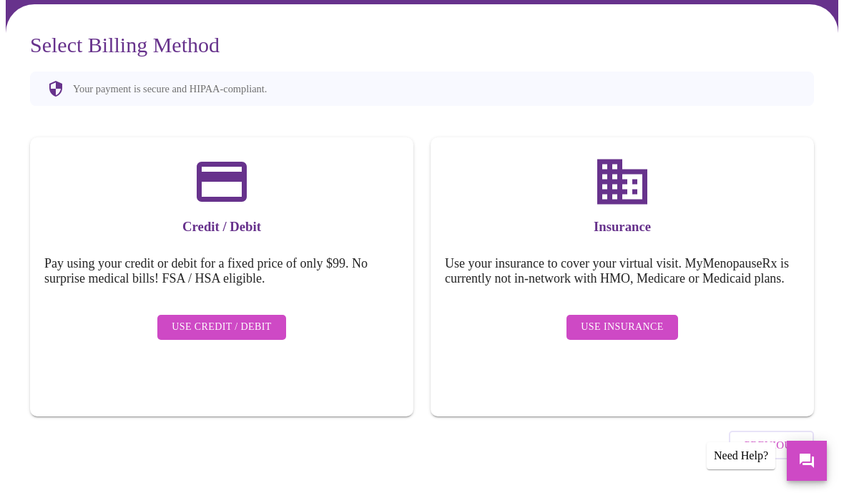
click at [586, 335] on span "Use Insurance" at bounding box center [622, 327] width 82 height 18
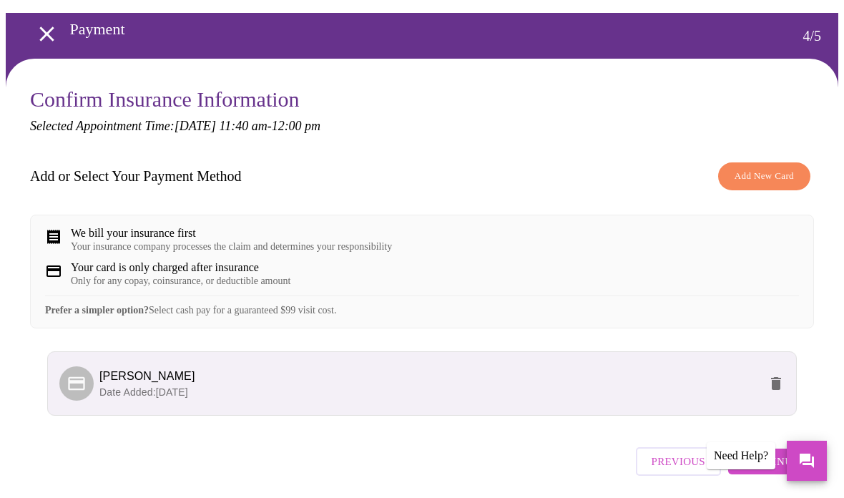
scroll to position [114, 0]
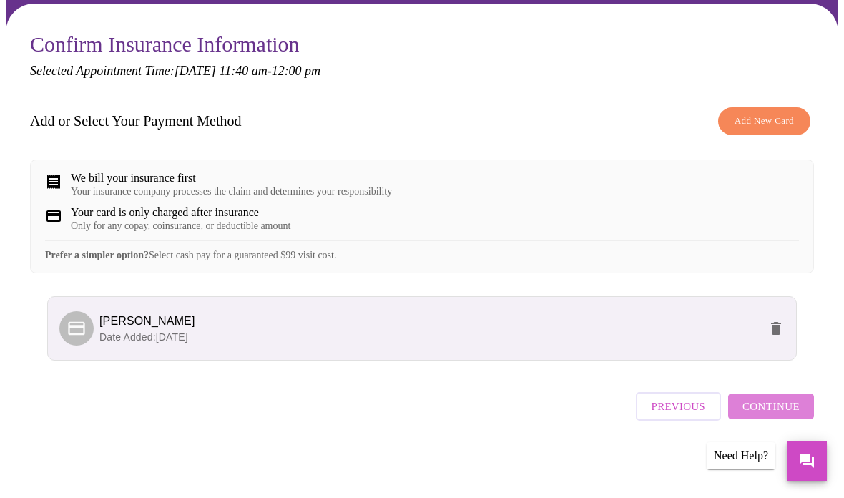
click at [586, 415] on button "Continue" at bounding box center [771, 406] width 86 height 26
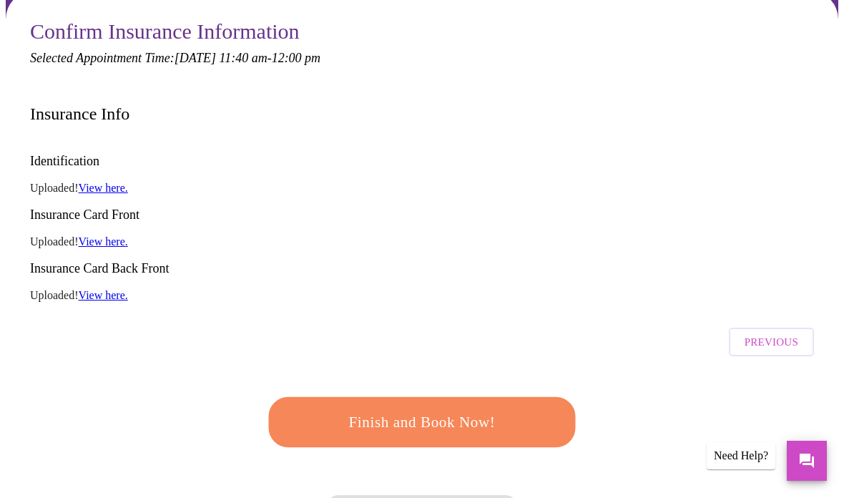
click at [503, 409] on span "Finish and Book Now!" at bounding box center [421, 422] width 265 height 26
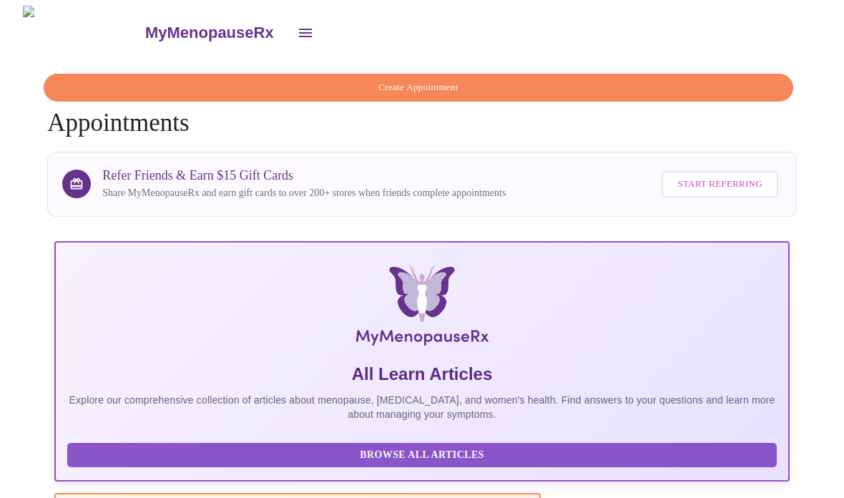
click at [586, 179] on span "Start Referring" at bounding box center [720, 184] width 84 height 16
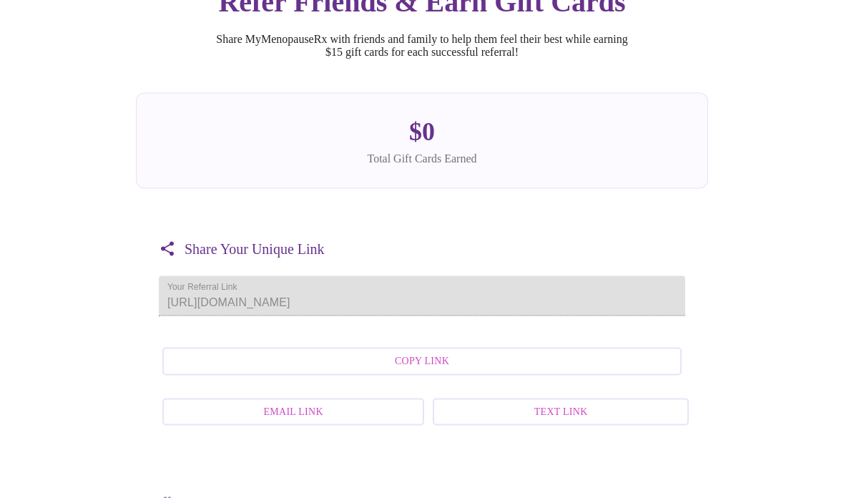
scroll to position [98, 0]
click at [200, 273] on div "Share Your Unique Link Your Referral Link https://patient.mymenopauserx.com/sig…" at bounding box center [422, 336] width 572 height 238
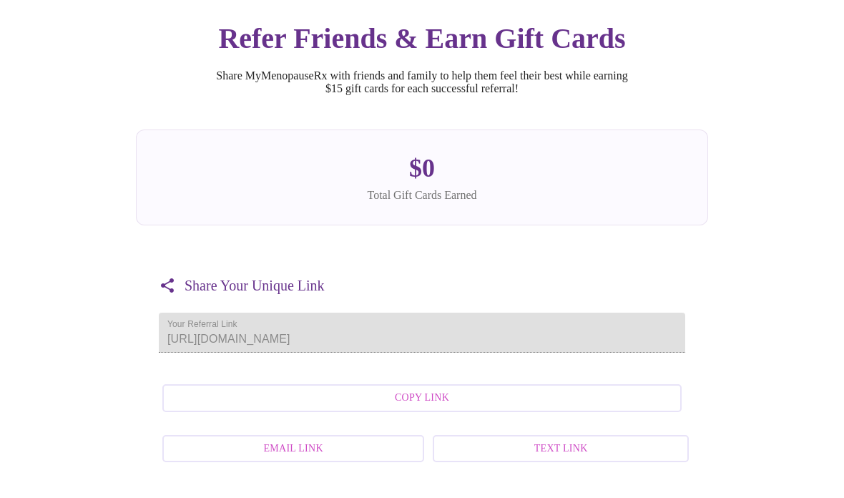
scroll to position [0, 0]
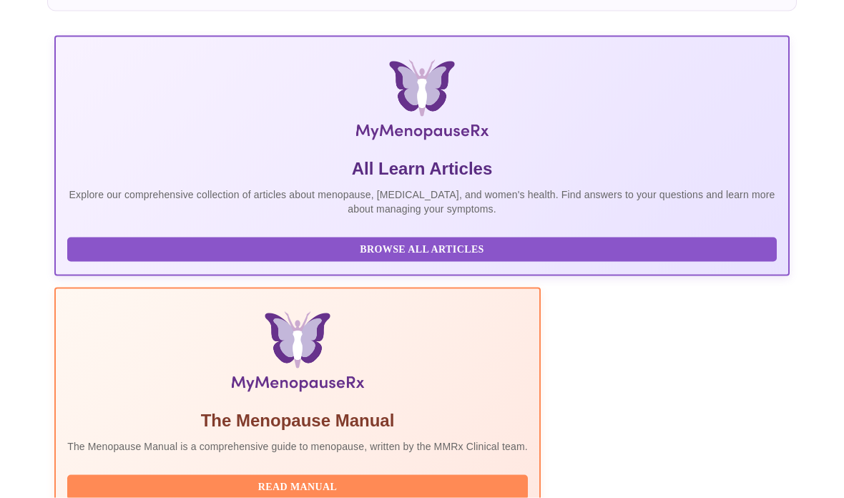
scroll to position [261, 0]
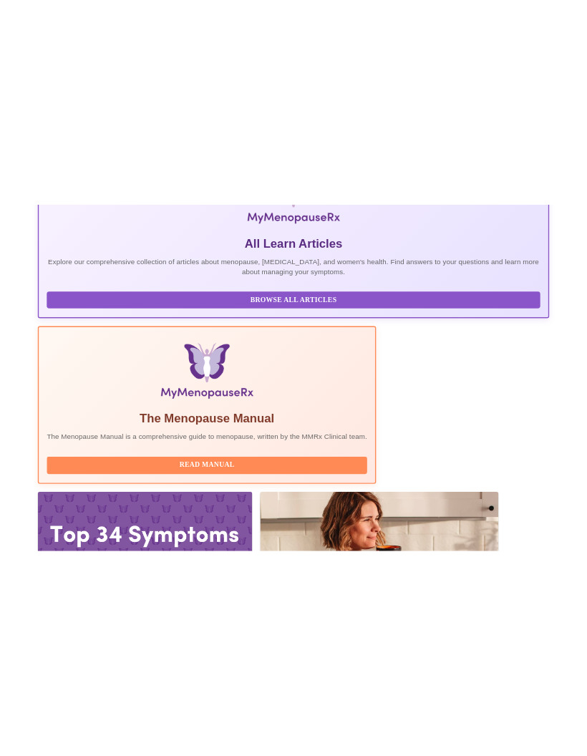
scroll to position [61, 0]
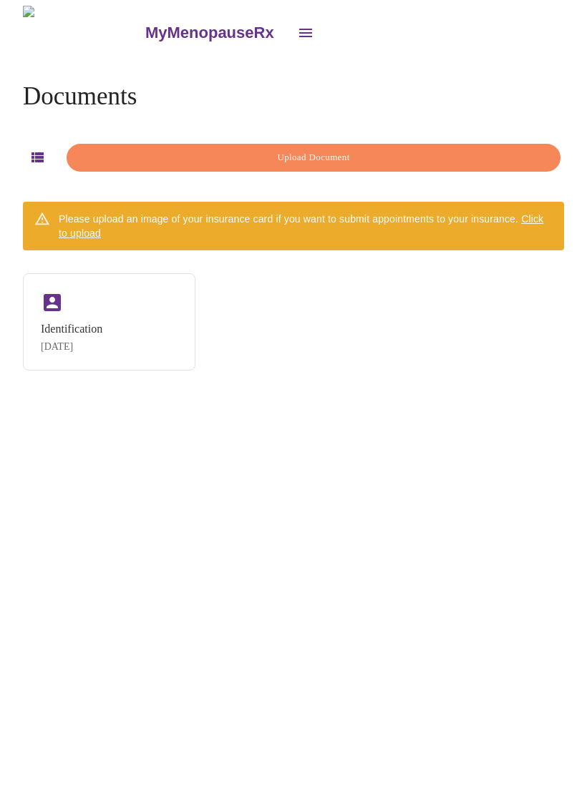
click at [140, 344] on div "Identification [DATE]" at bounding box center [109, 321] width 172 height 97
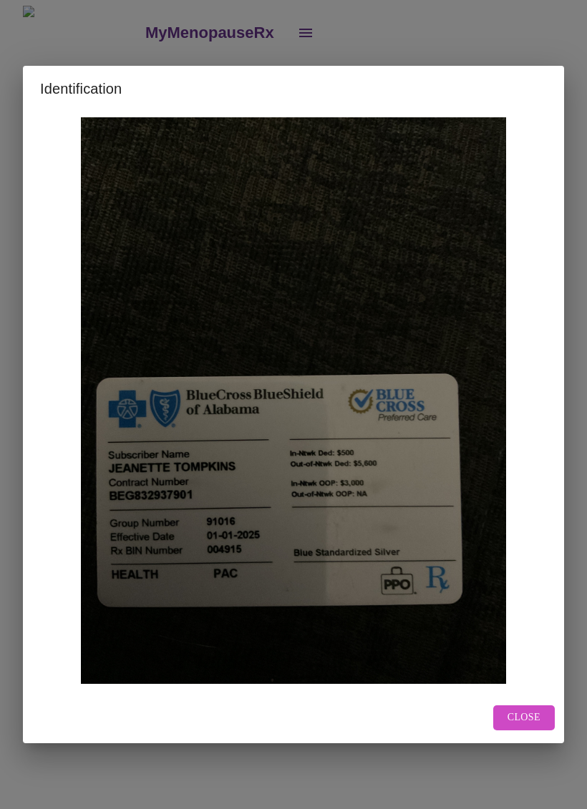
click at [492, 29] on div "Identification Close" at bounding box center [293, 404] width 587 height 809
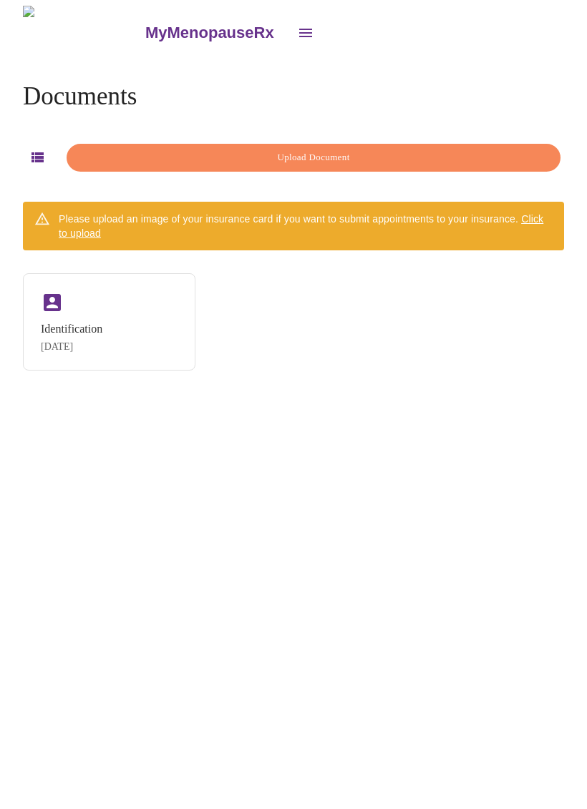
click at [463, 153] on span "Upload Document" at bounding box center [313, 158] width 461 height 16
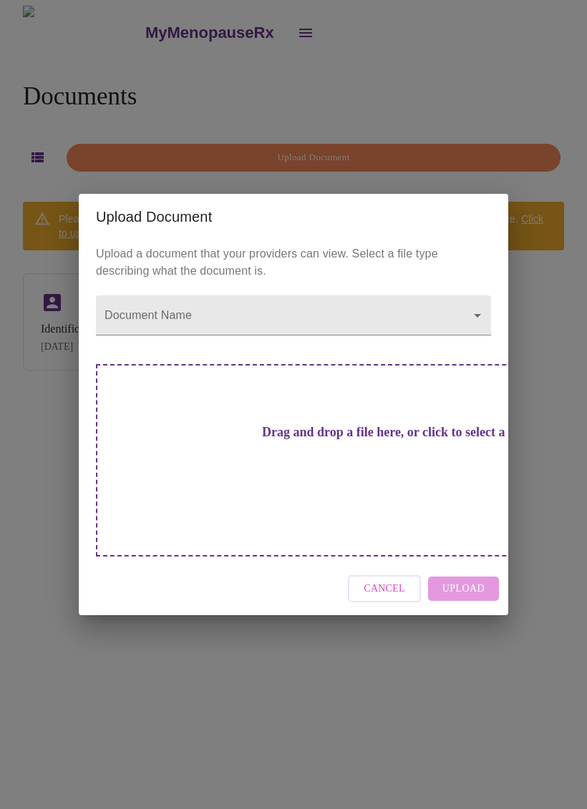
click at [489, 339] on body "MyMenopauseRx Documents Upload Document Please upload an image of your insuranc…" at bounding box center [293, 410] width 575 height 809
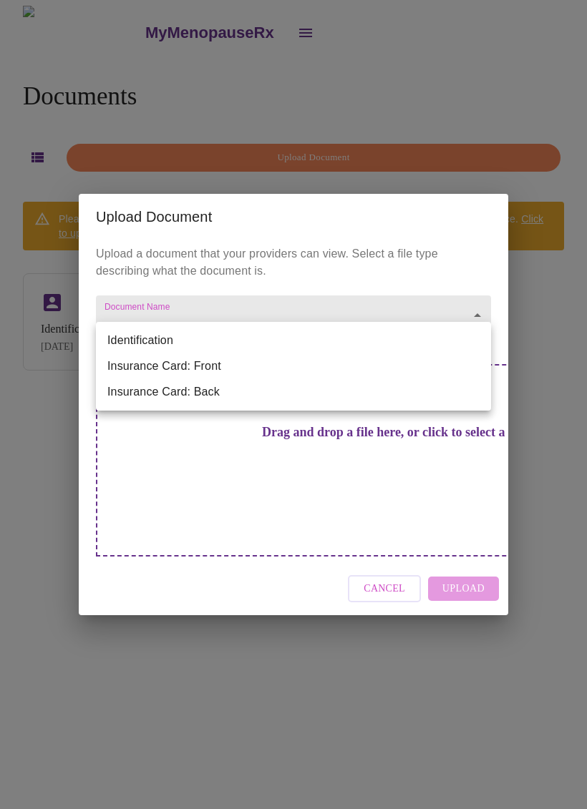
click at [172, 341] on li "Identification" at bounding box center [293, 341] width 395 height 26
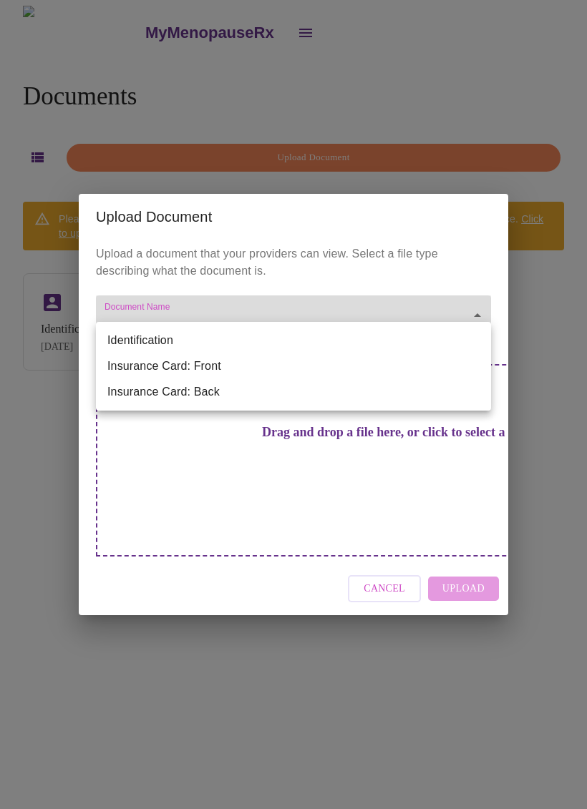
type input "Identification"
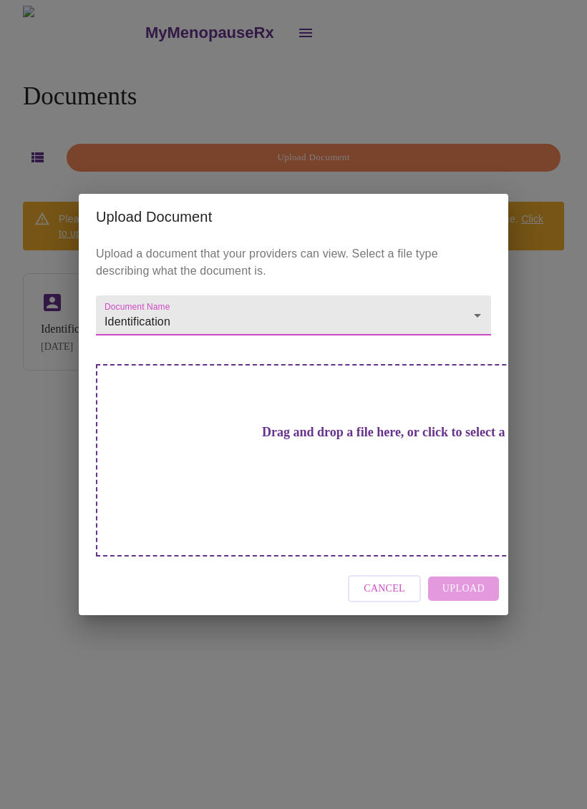
click at [482, 574] on div "Cancel Upload" at bounding box center [293, 589] width 429 height 54
click at [483, 564] on div "Cancel Upload" at bounding box center [293, 589] width 429 height 54
click at [400, 474] on div "Drag and drop a file here, or click to select a file" at bounding box center [393, 460] width 595 height 192
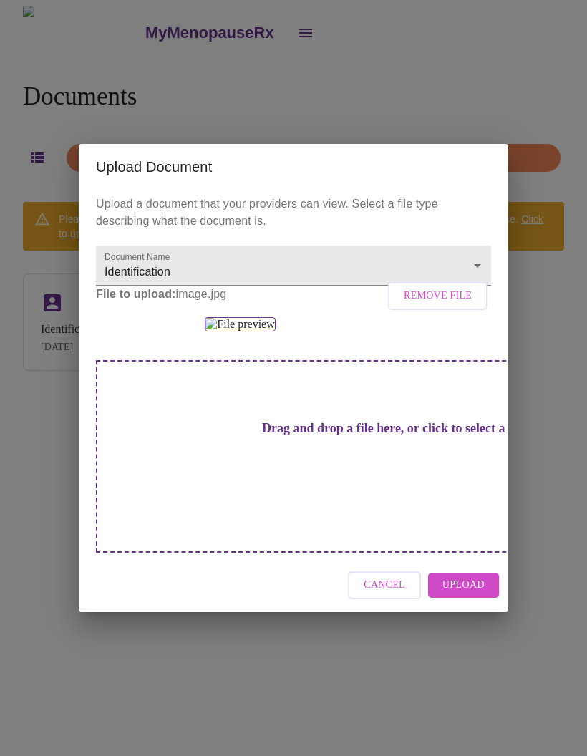
click at [485, 597] on button "Upload" at bounding box center [463, 584] width 71 height 25
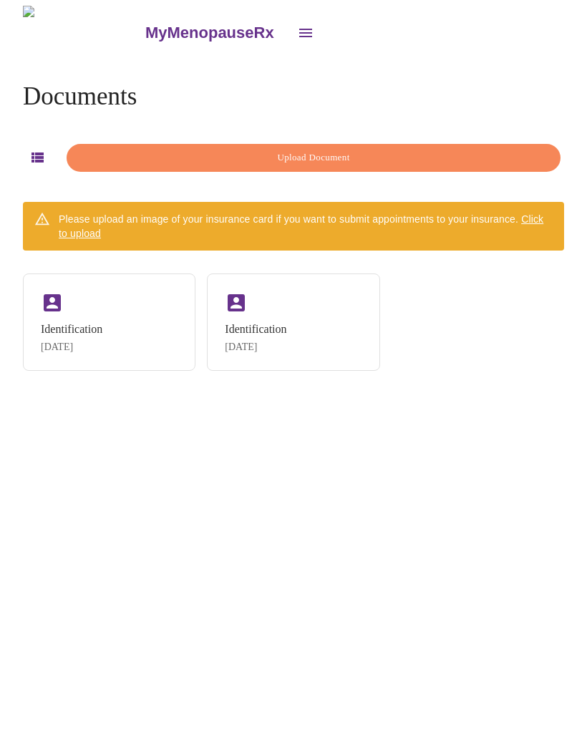
click at [422, 144] on button "Upload Document" at bounding box center [314, 158] width 494 height 28
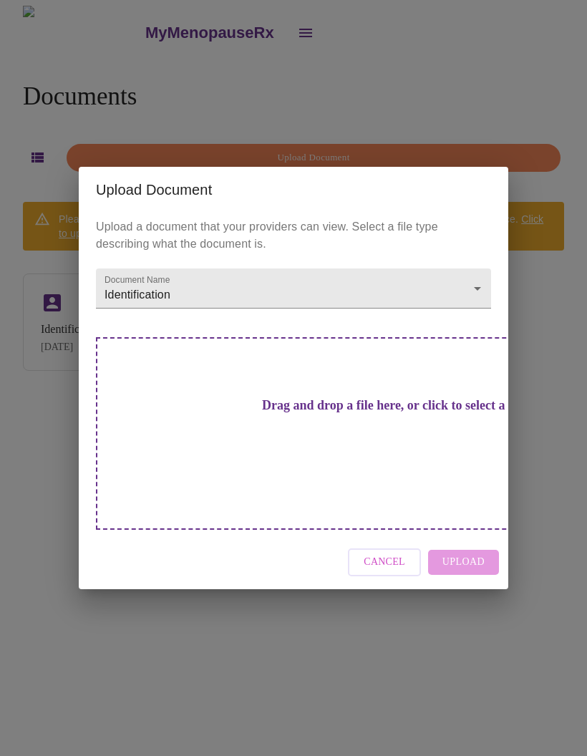
click at [475, 324] on body "MyMenopauseRx Documents Upload Document Please upload an image of your insuranc…" at bounding box center [293, 384] width 575 height 756
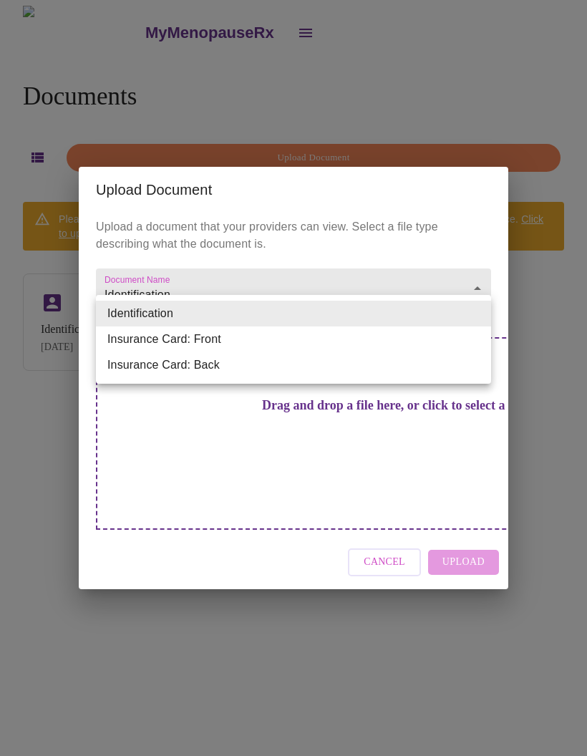
click at [252, 339] on li "Insurance Card: Front" at bounding box center [293, 339] width 395 height 26
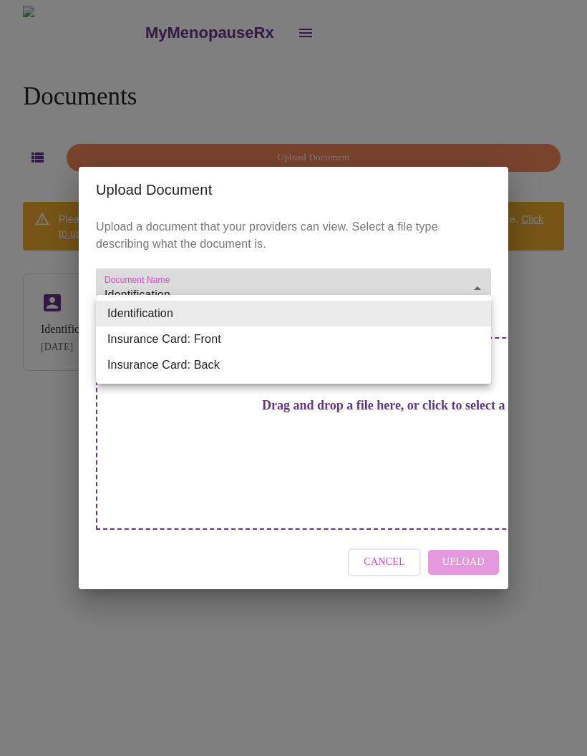
type input "Insurance Card: Front"
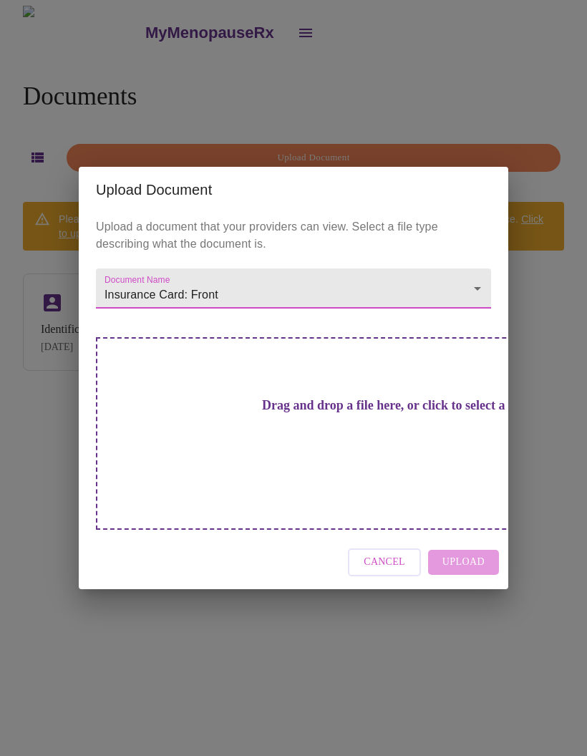
click at [341, 413] on h3 "Drag and drop a file here, or click to select a file" at bounding box center [393, 405] width 395 height 15
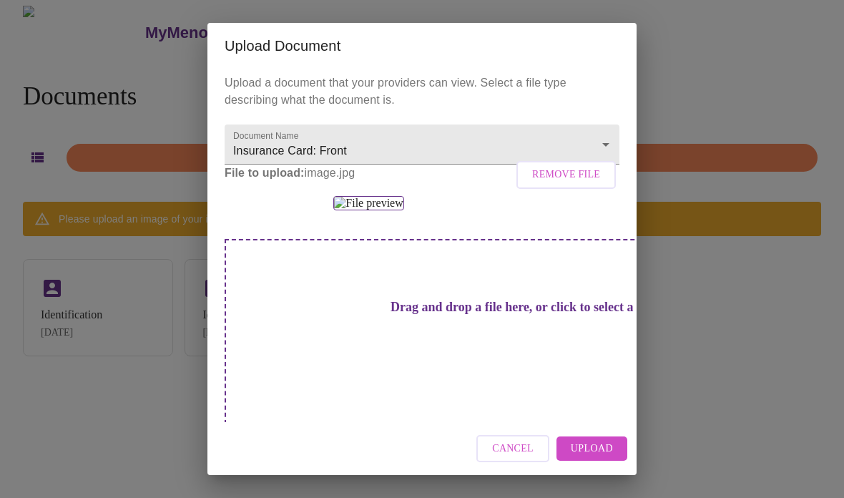
click at [586, 444] on span "Upload" at bounding box center [592, 449] width 42 height 18
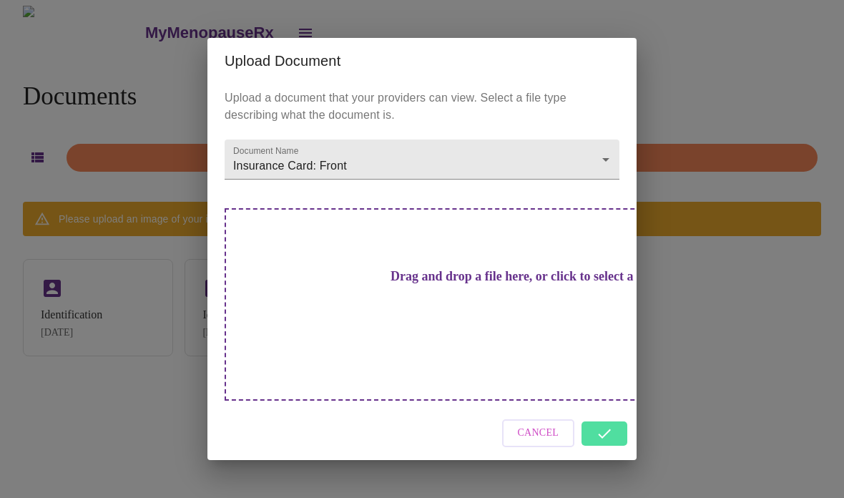
click at [496, 284] on h3 "Drag and drop a file here, or click to select a file" at bounding box center [522, 276] width 395 height 15
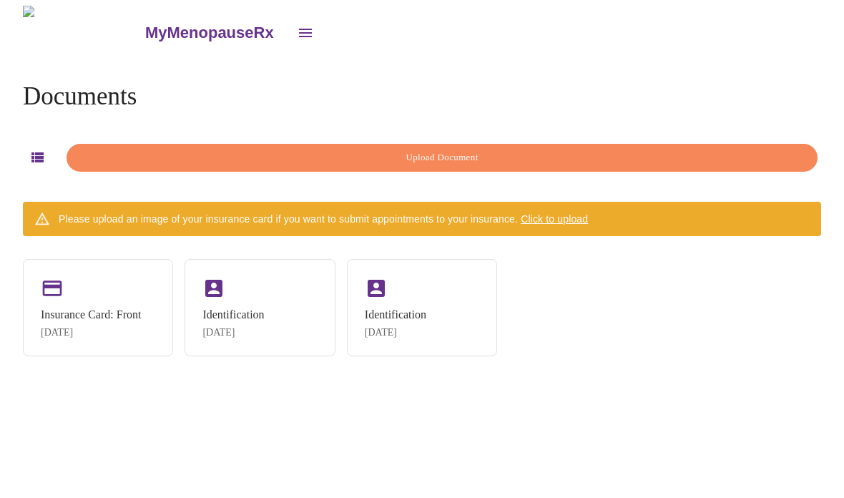
click at [586, 155] on span "Upload Document" at bounding box center [442, 158] width 718 height 16
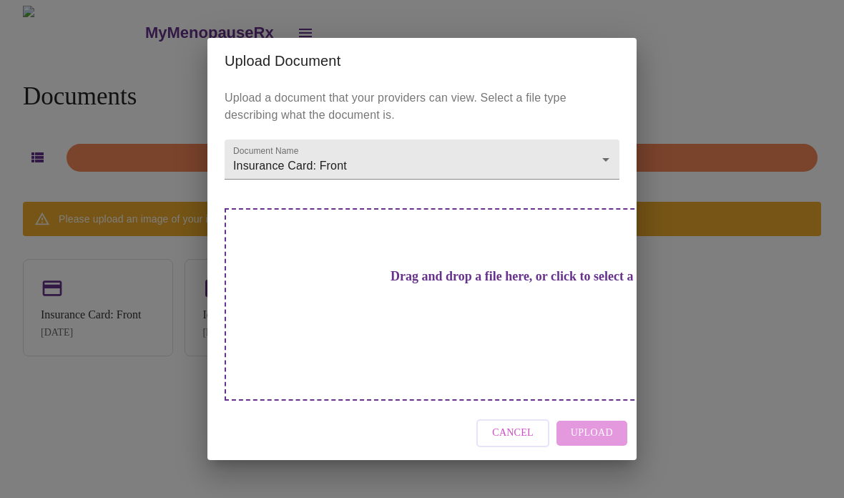
click at [586, 185] on body "MyMenopauseRx Documents Upload Document Please upload an image of your insuranc…" at bounding box center [422, 255] width 833 height 498
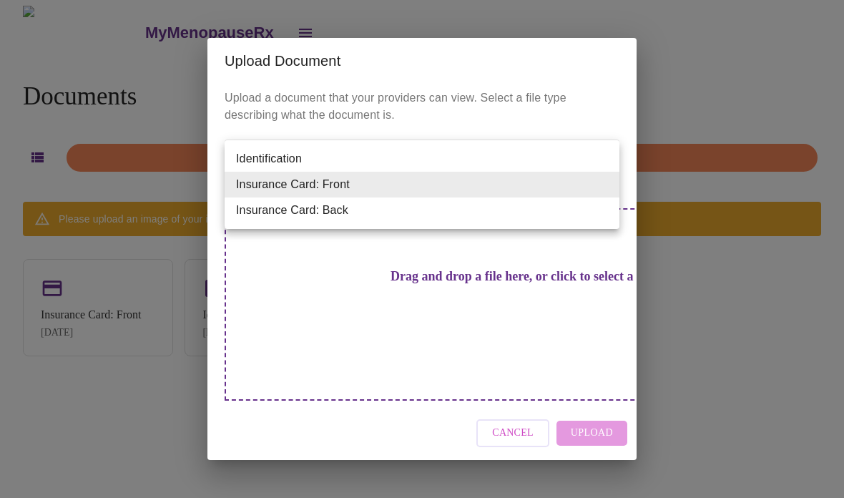
click at [568, 216] on li "Insurance Card: Back" at bounding box center [422, 210] width 395 height 26
type input "Insurance Card: Back"
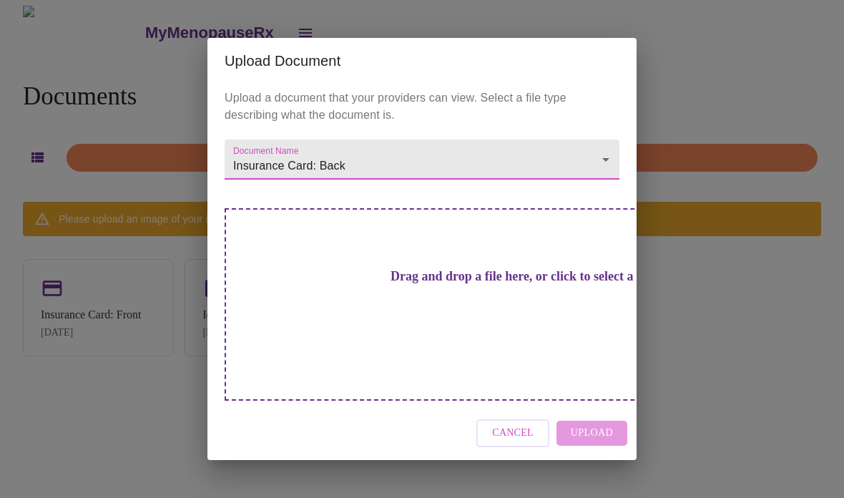
click at [496, 284] on h3 "Drag and drop a file here, or click to select a file" at bounding box center [522, 276] width 395 height 15
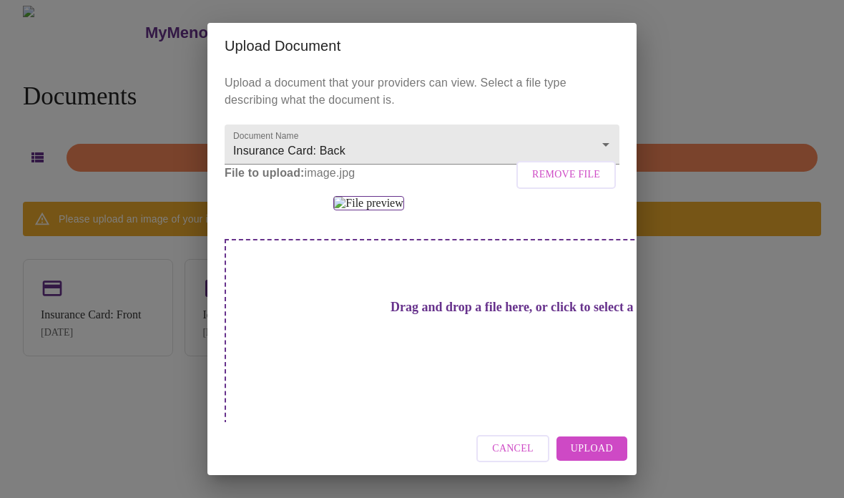
click at [586, 445] on span "Upload" at bounding box center [592, 449] width 42 height 18
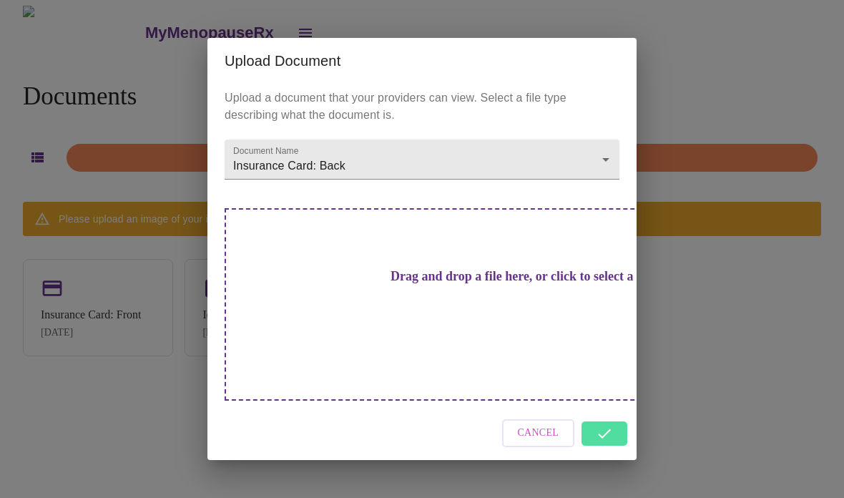
click at [586, 406] on div "Cancel" at bounding box center [421, 433] width 429 height 54
click at [586, 409] on div "Cancel" at bounding box center [421, 433] width 429 height 54
click at [586, 411] on div "Cancel" at bounding box center [421, 433] width 429 height 54
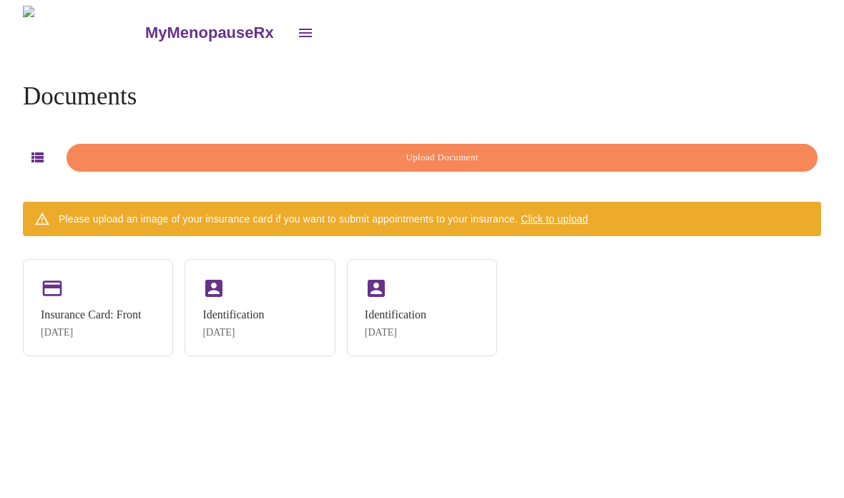
click at [586, 411] on div "MyMenopauseRx Documents Upload Document Please upload an image of your insuranc…" at bounding box center [422, 255] width 833 height 498
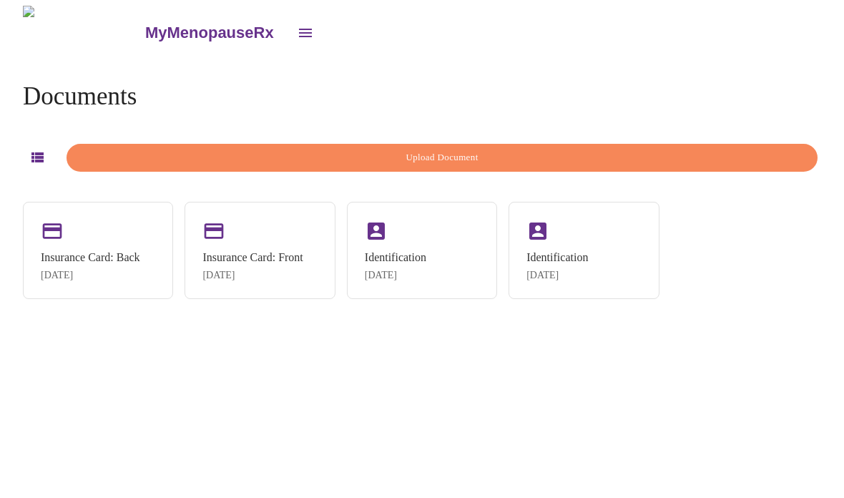
click at [36, 143] on button "button" at bounding box center [37, 157] width 29 height 29
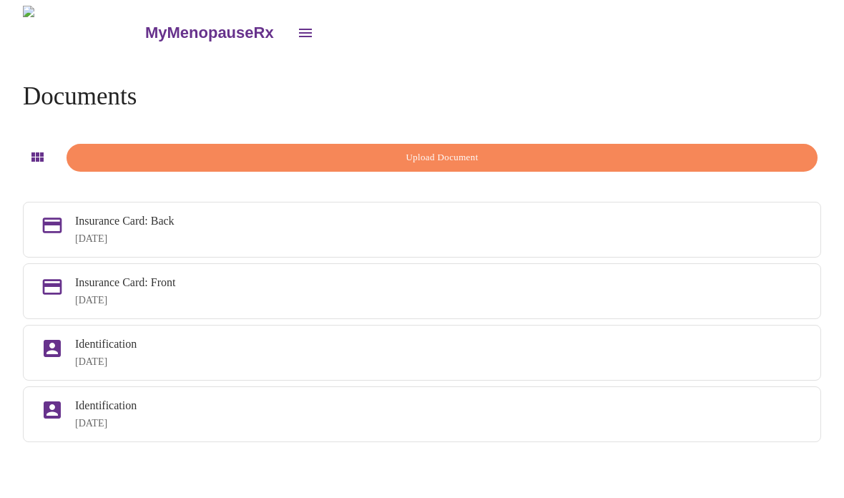
click at [297, 24] on icon "open drawer" at bounding box center [305, 32] width 17 height 17
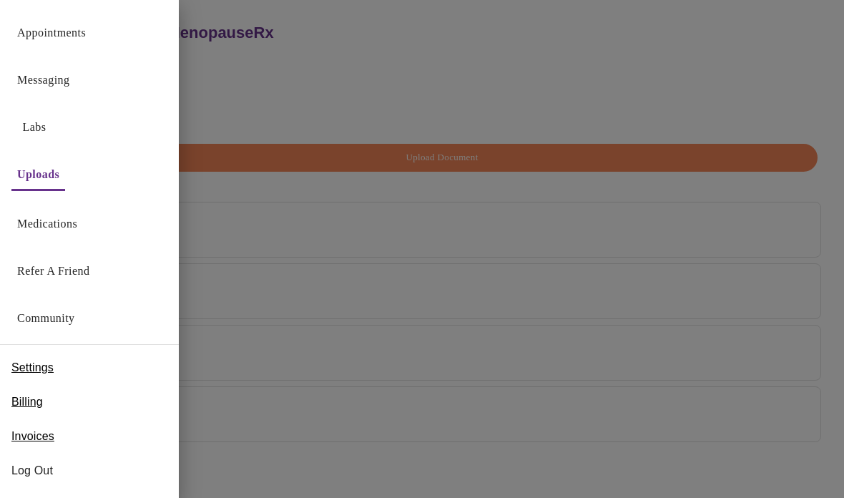
click at [586, 310] on div at bounding box center [422, 249] width 844 height 498
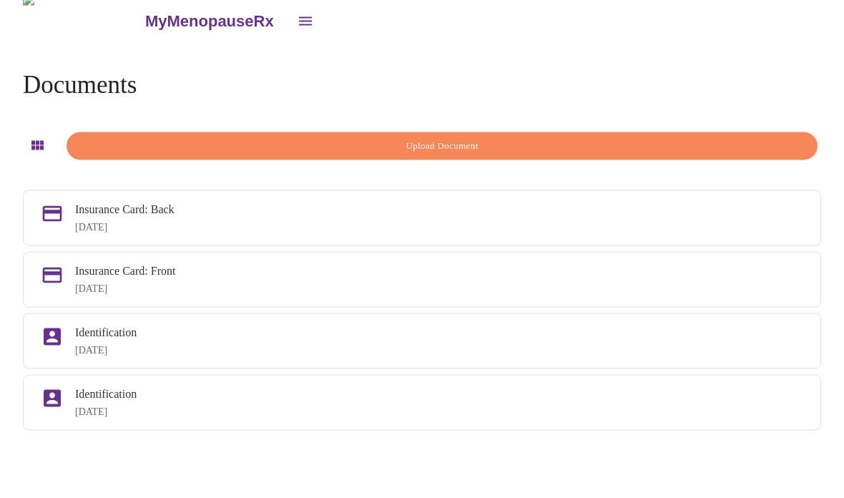
scroll to position [10, 0]
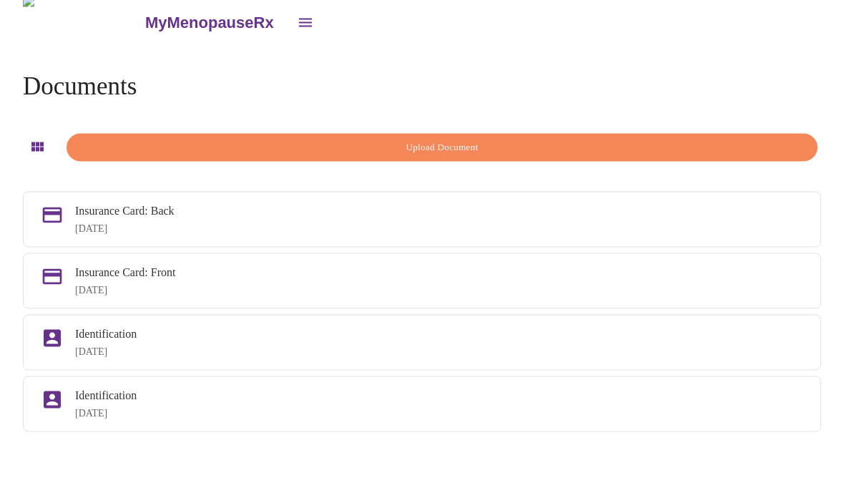
click at [297, 17] on icon "open drawer" at bounding box center [305, 22] width 17 height 17
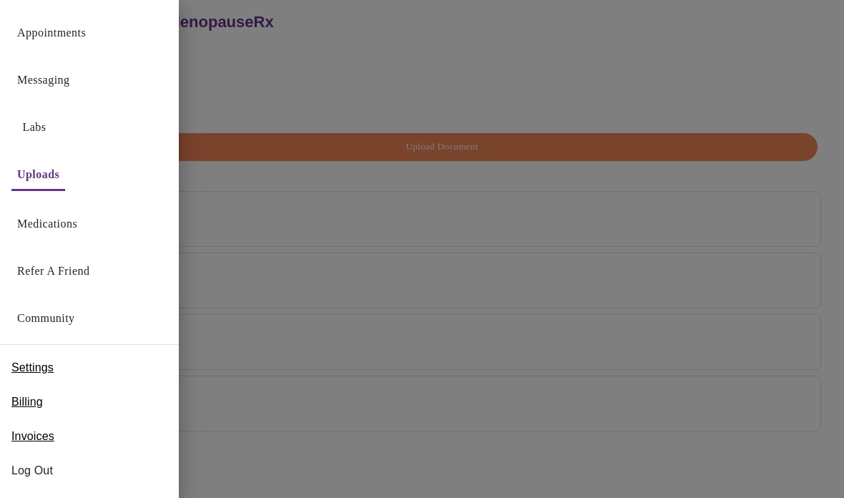
click at [77, 219] on link "Medications" at bounding box center [47, 224] width 60 height 20
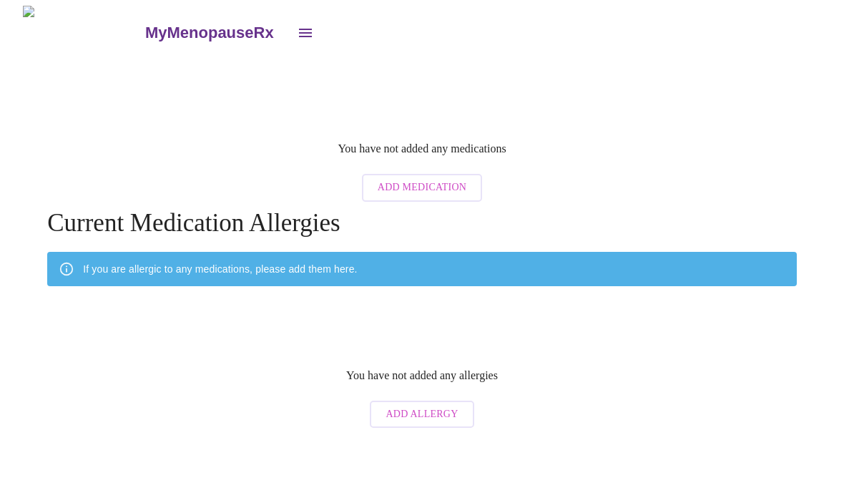
click at [460, 179] on span "Add Medication" at bounding box center [422, 188] width 89 height 18
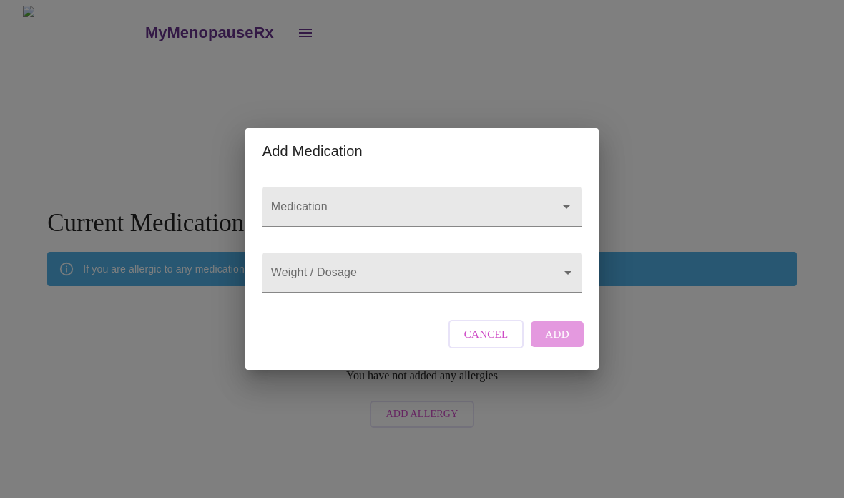
click at [574, 197] on button "Open" at bounding box center [567, 207] width 20 height 20
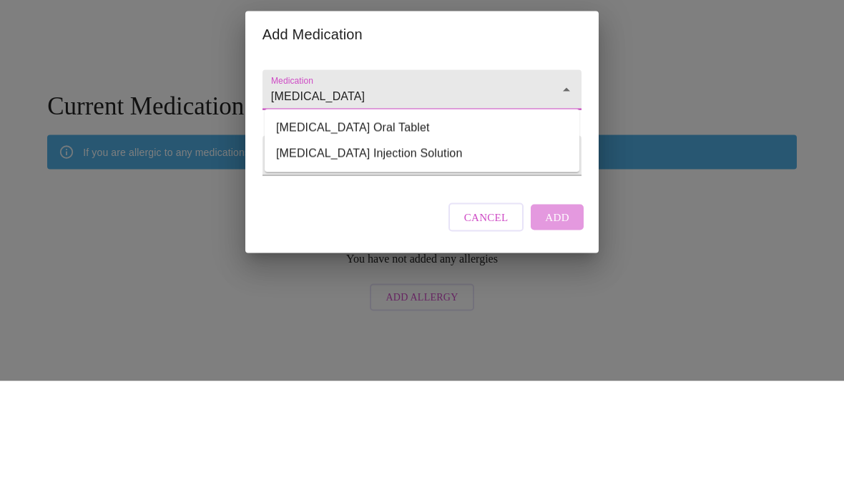
click at [371, 232] on li "Ativan Oral Tablet" at bounding box center [422, 245] width 315 height 26
type input "Ativan Oral Tablet"
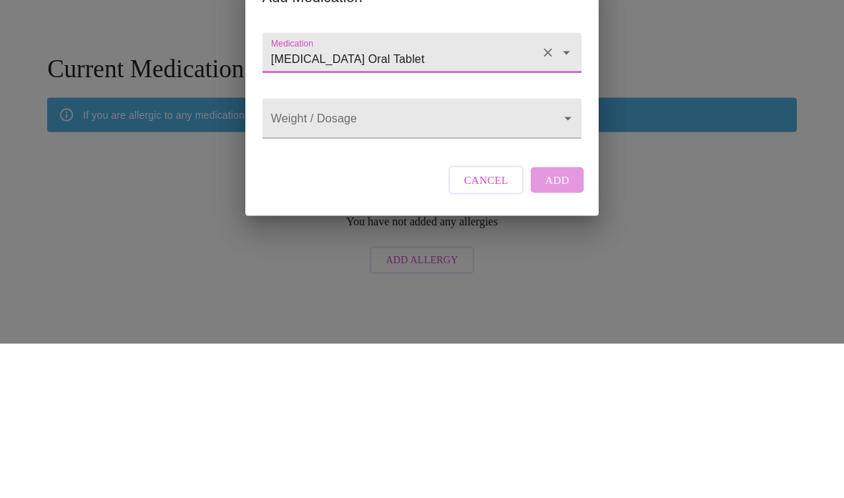
click at [575, 120] on body "MyMenopauseRx You have not added any medications Add Medication Current Medicat…" at bounding box center [422, 220] width 833 height 429
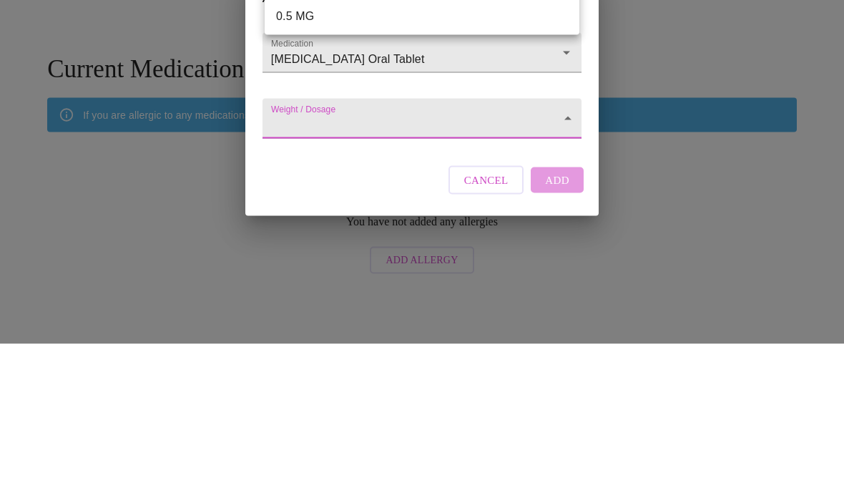
scroll to position [57, 0]
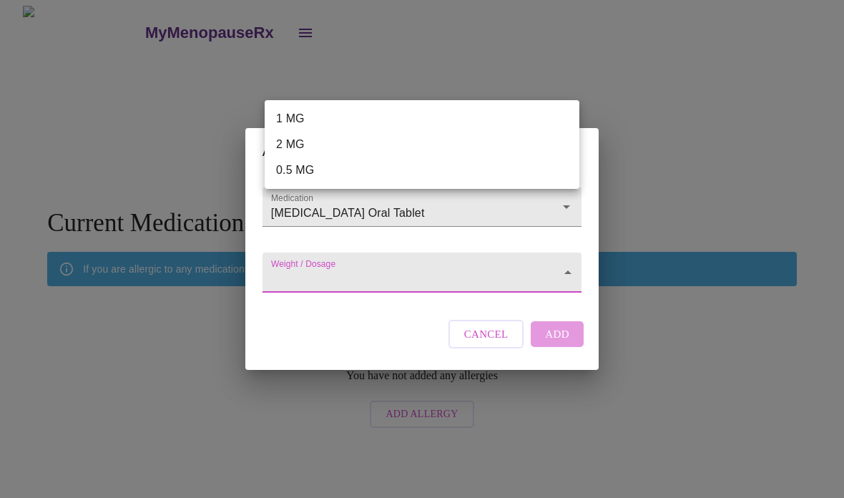
click at [339, 172] on li "0.5 MG" at bounding box center [422, 170] width 315 height 26
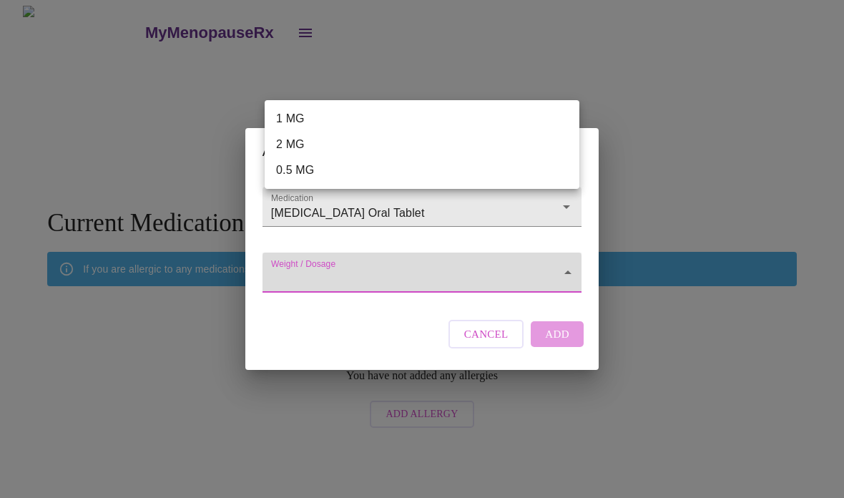
type input "0.5 MG"
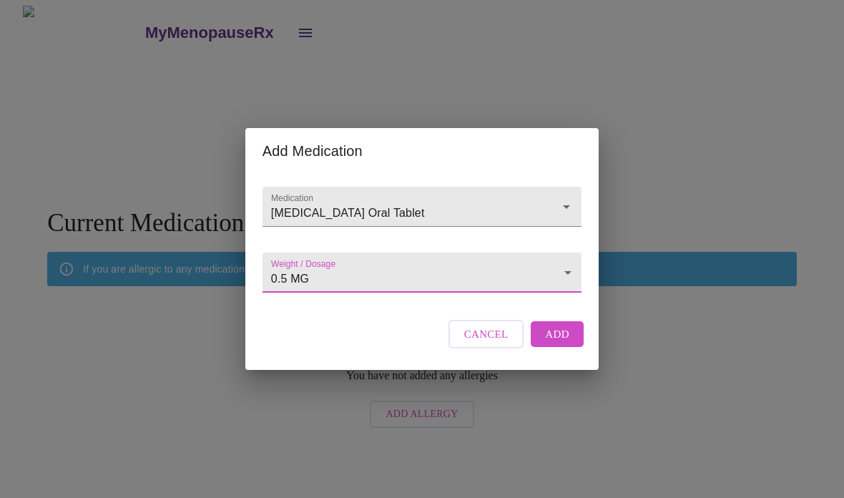
click at [562, 343] on span "Add" at bounding box center [557, 334] width 24 height 19
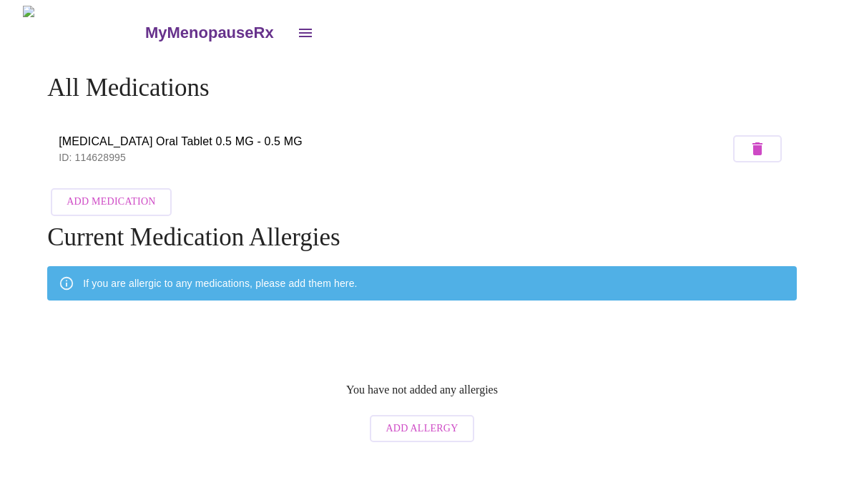
click at [121, 193] on span "Add Medication" at bounding box center [111, 202] width 89 height 18
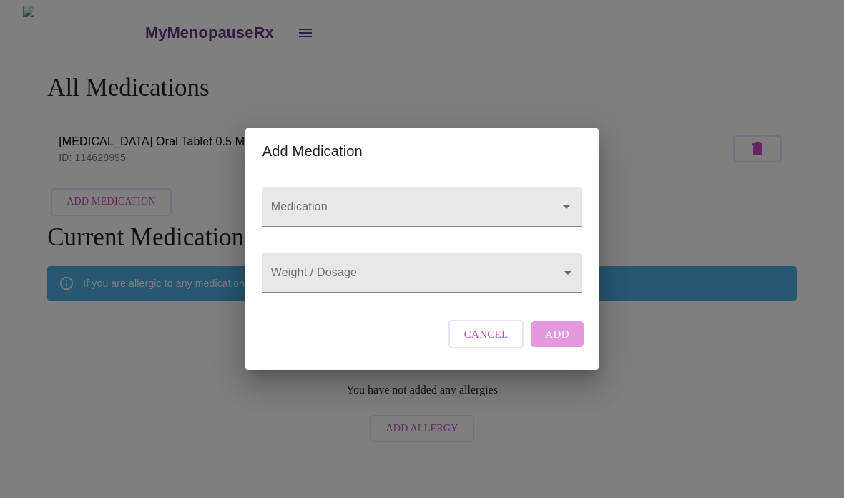
click at [564, 199] on icon "Open" at bounding box center [566, 206] width 17 height 17
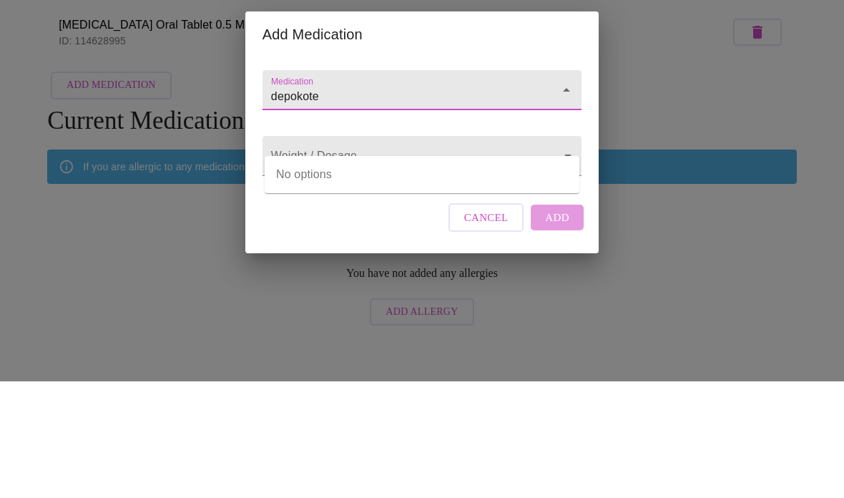
type input "depokote"
click at [504, 151] on body "MyMenopauseRx All Medications Ativan Oral Tablet 0.5 MG - 0.5 MG ID: 114628995 …" at bounding box center [422, 228] width 833 height 444
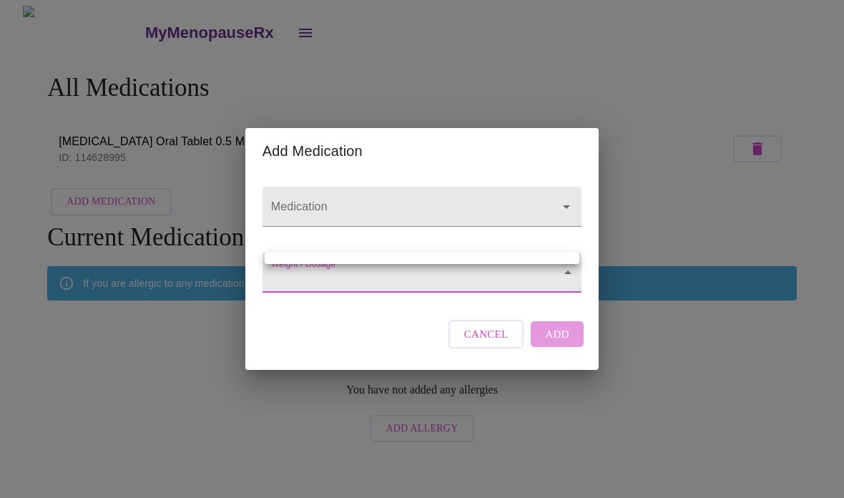
click at [572, 275] on div at bounding box center [422, 249] width 844 height 498
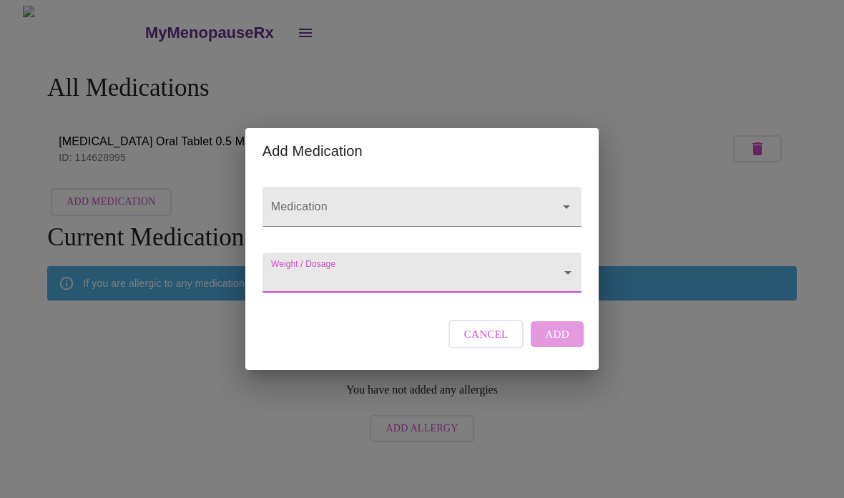
click at [572, 276] on body "MyMenopauseRx All Medications Ativan Oral Tablet 0.5 MG - 0.5 MG ID: 114628995 …" at bounding box center [422, 228] width 833 height 444
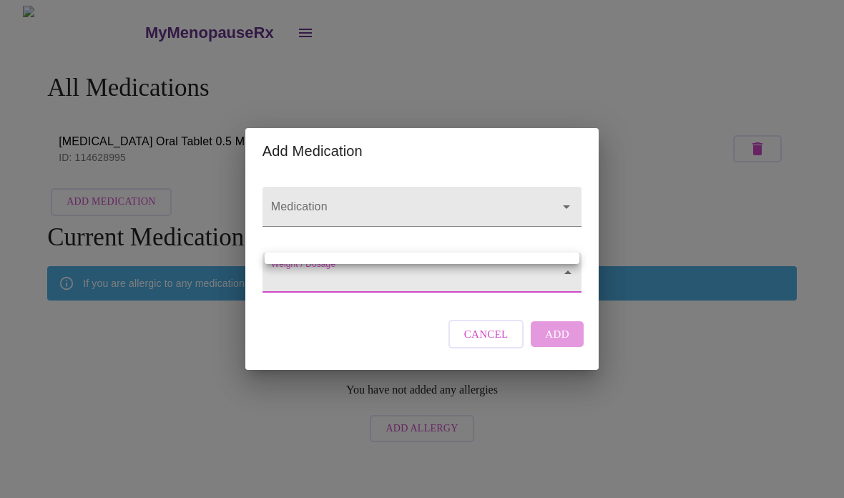
click at [387, 323] on div at bounding box center [422, 249] width 844 height 498
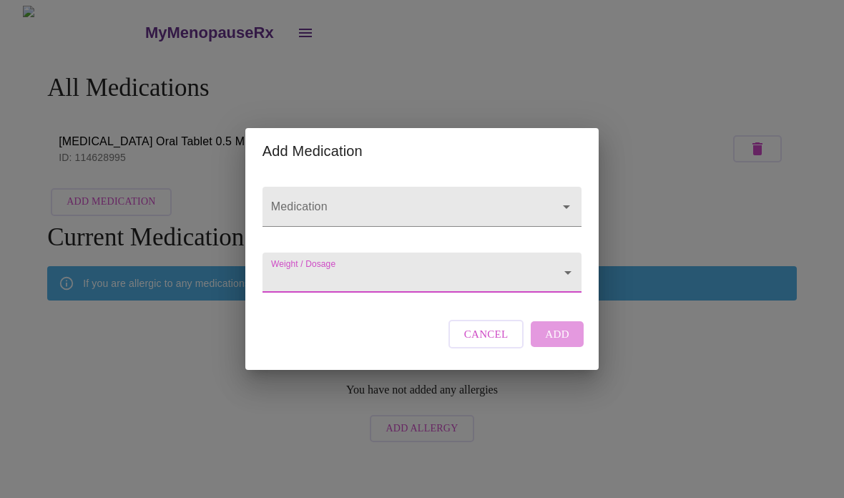
click at [339, 284] on body "MyMenopauseRx All Medications Ativan Oral Tablet 0.5 MG - 0.5 MG ID: 114628995 …" at bounding box center [422, 228] width 833 height 444
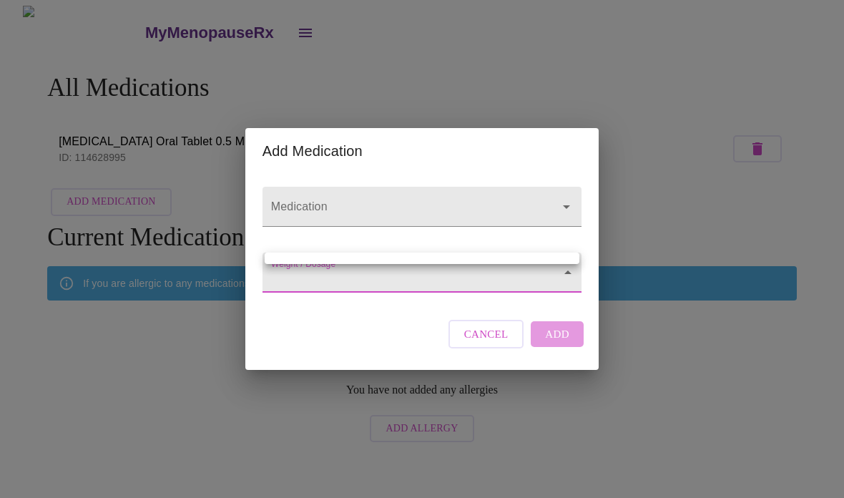
click at [427, 290] on div at bounding box center [422, 249] width 844 height 498
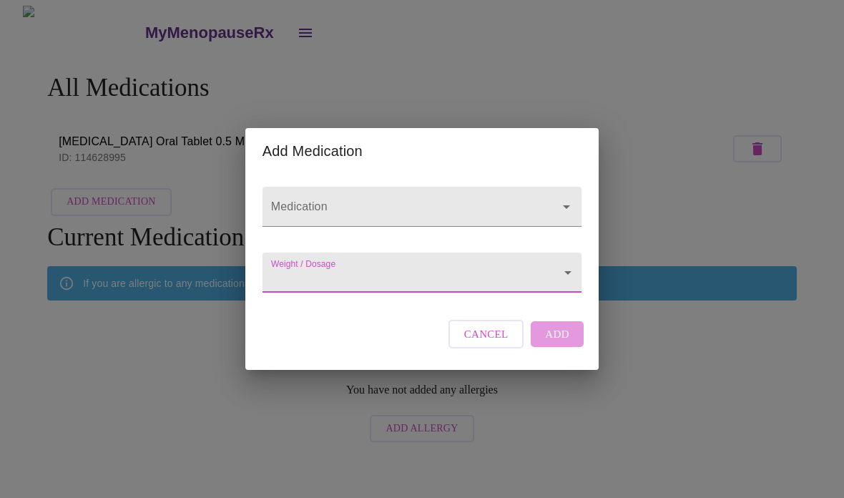
click at [570, 344] on div "Cancel Add" at bounding box center [516, 334] width 142 height 43
click at [564, 273] on body "MyMenopauseRx All Medications Ativan Oral Tablet 0.5 MG - 0.5 MG ID: 114628995 …" at bounding box center [422, 228] width 833 height 444
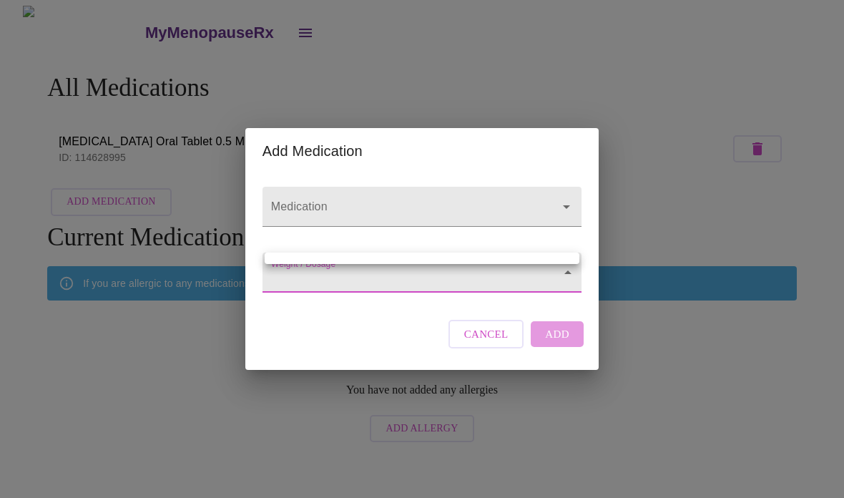
click at [575, 197] on div at bounding box center [422, 249] width 844 height 498
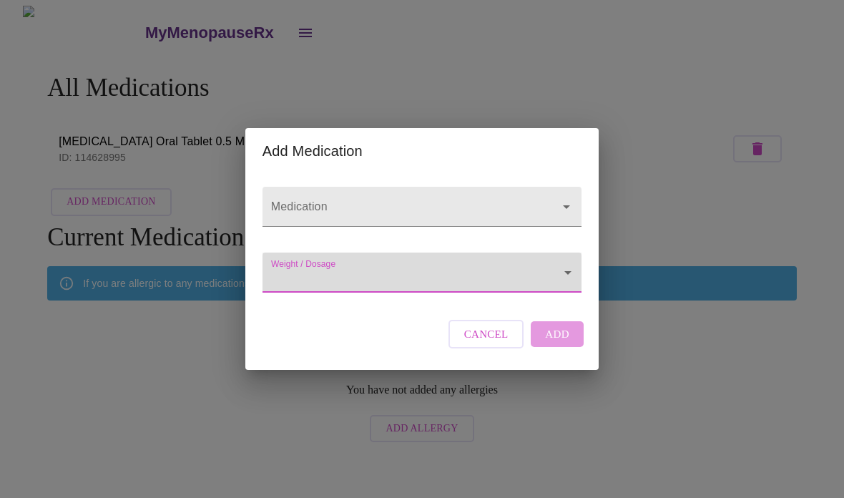
click at [559, 198] on icon "Open" at bounding box center [566, 206] width 17 height 17
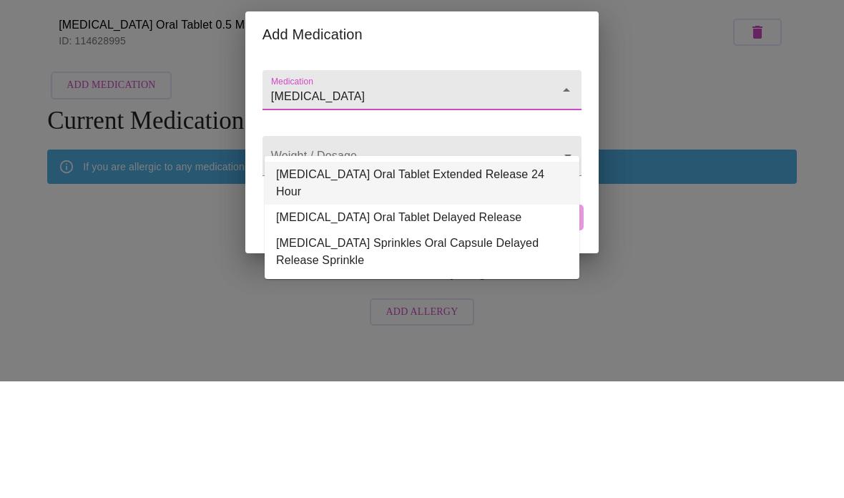
click at [538, 278] on li "Depakote ER Oral Tablet Extended Release 24 Hour" at bounding box center [422, 299] width 315 height 43
type input "Depakote ER Oral Tablet Extended Release 24 Hour"
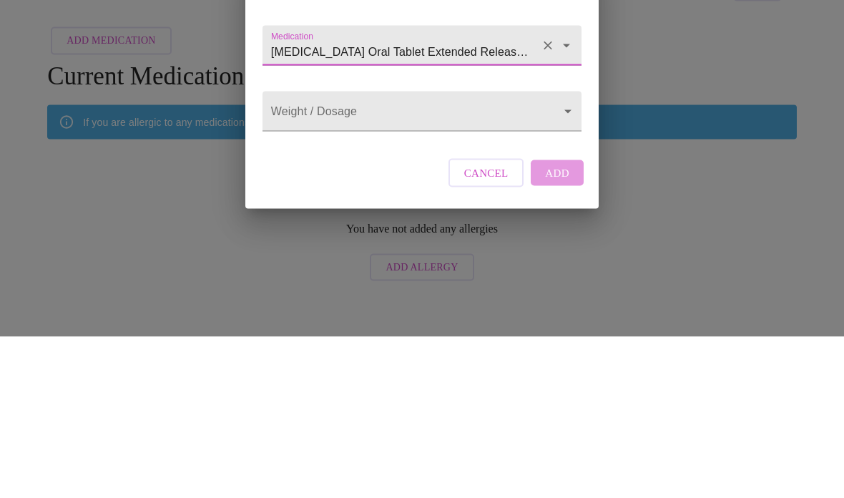
click at [520, 114] on body "MyMenopauseRx All Medications Ativan Oral Tablet 0.5 MG - 0.5 MG ID: 114628995 …" at bounding box center [422, 228] width 833 height 444
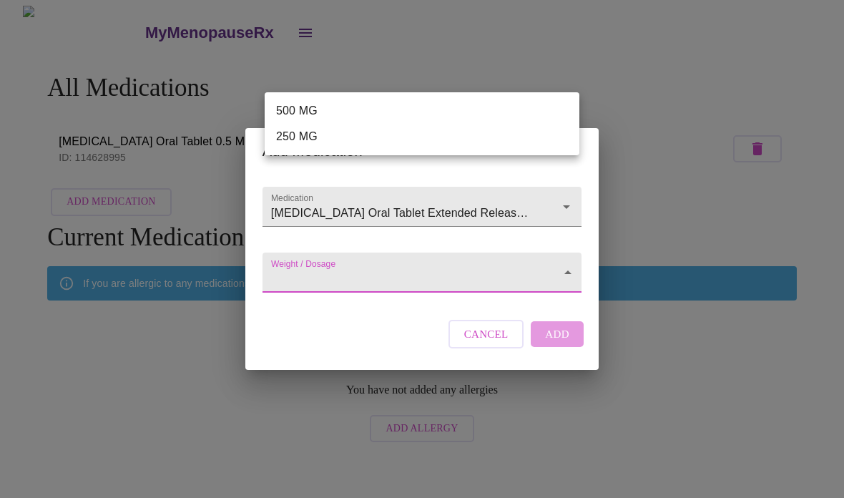
click at [564, 273] on div at bounding box center [422, 249] width 844 height 498
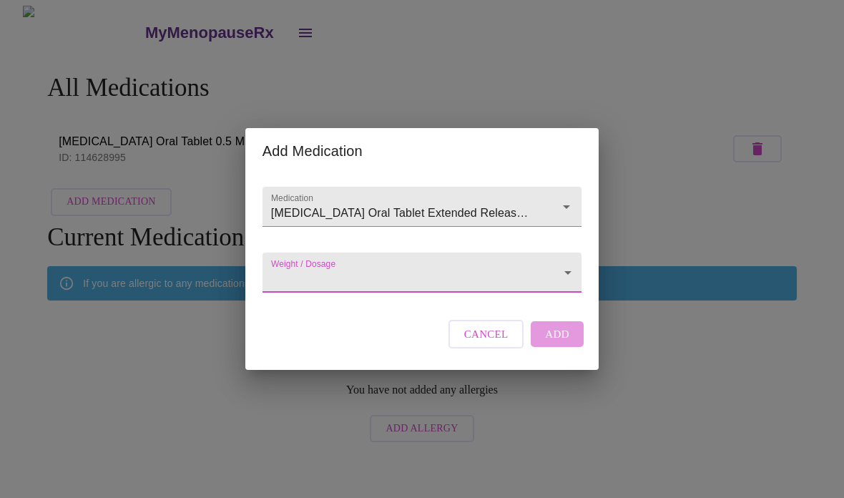
click at [570, 273] on body "MyMenopauseRx All Medications Ativan Oral Tablet 0.5 MG - 0.5 MG ID: 114628995 …" at bounding box center [422, 228] width 833 height 444
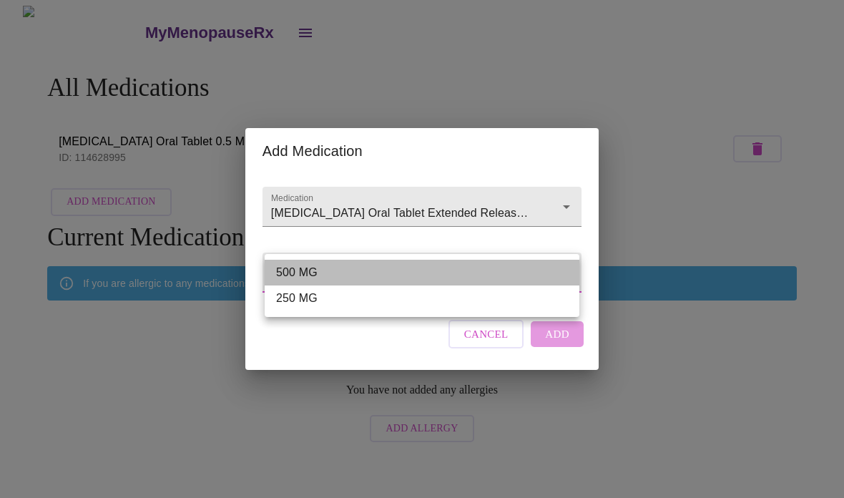
click at [343, 269] on li "500 MG" at bounding box center [422, 273] width 315 height 26
type input "500 MG"
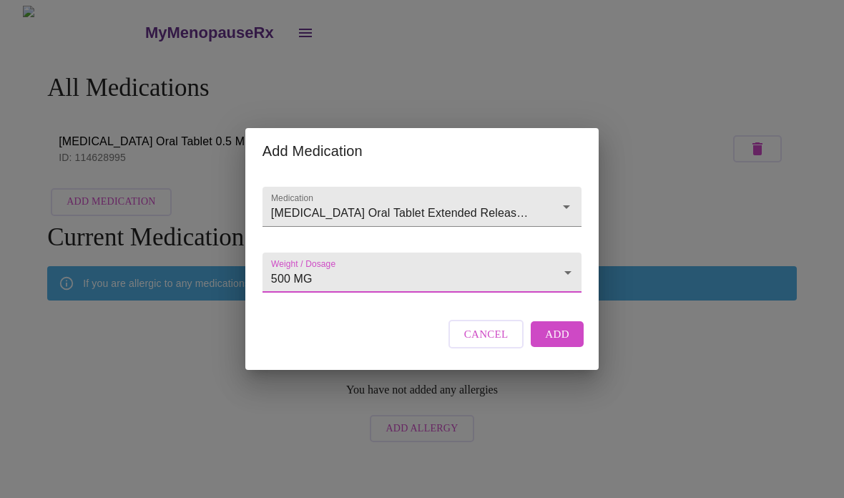
click at [561, 343] on span "Add" at bounding box center [557, 334] width 24 height 19
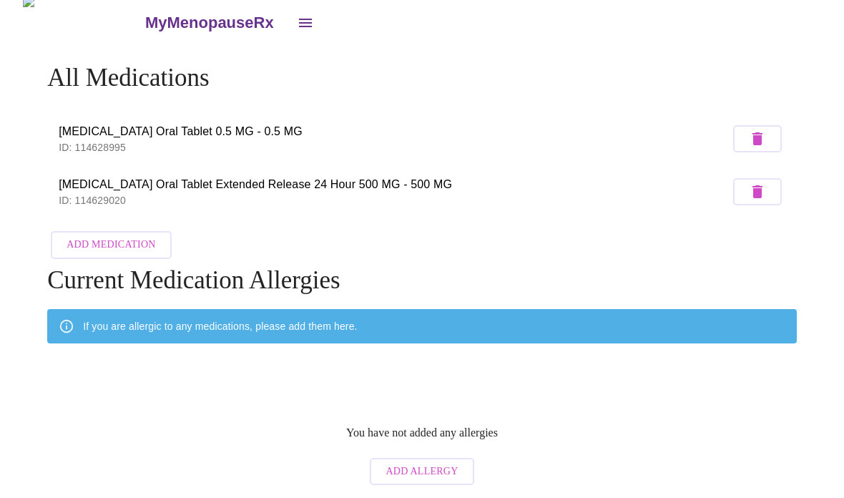
click at [424, 463] on span "Add Allergy" at bounding box center [422, 472] width 72 height 18
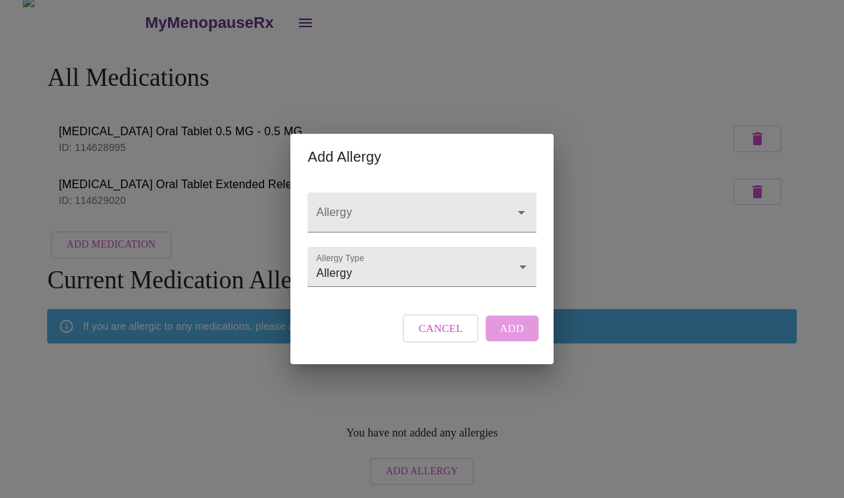
click at [433, 275] on body "MyMenopauseRx All Medications Ativan Oral Tablet 0.5 MG - 0.5 MG ID: 114628995 …" at bounding box center [422, 244] width 833 height 497
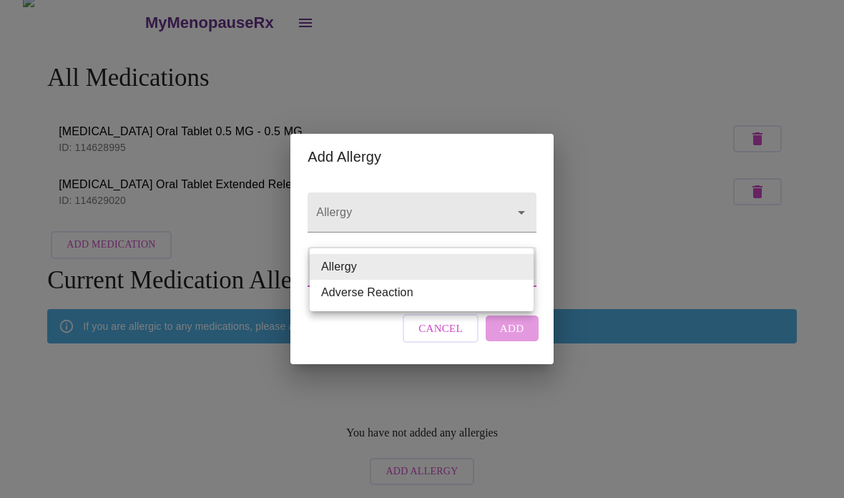
click at [474, 196] on div at bounding box center [422, 249] width 844 height 498
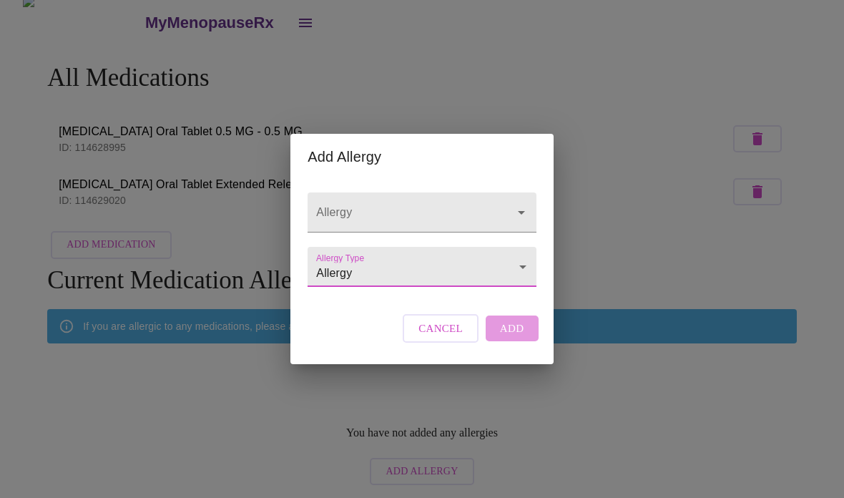
click at [442, 206] on input "Allergy" at bounding box center [401, 219] width 176 height 26
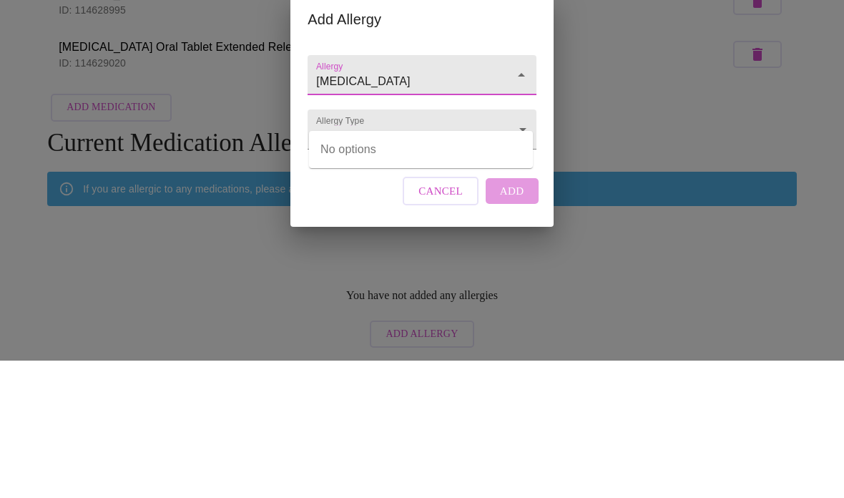
type input "aspirin"
click at [586, 64] on div "Add Allergy Allergy aspirin Allergy Type Allergy Allergy Cancel Add" at bounding box center [422, 249] width 844 height 498
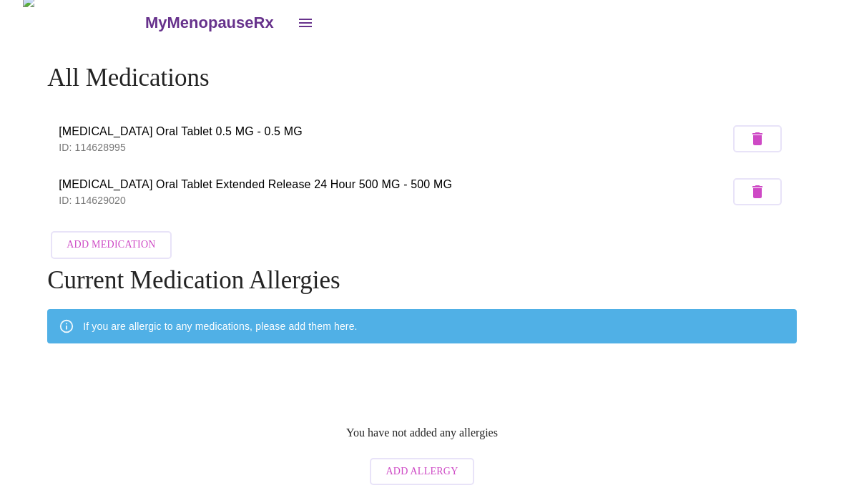
click at [433, 463] on span "Add Allergy" at bounding box center [422, 472] width 72 height 18
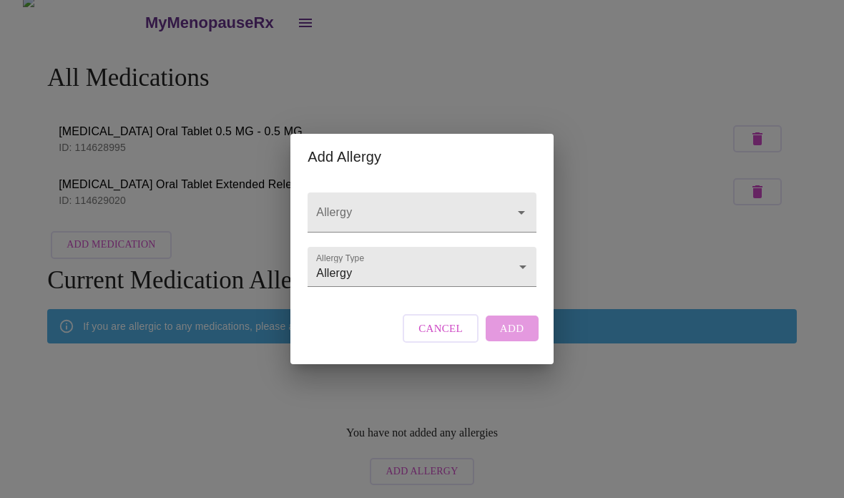
click at [430, 206] on input "Allergy" at bounding box center [401, 219] width 176 height 26
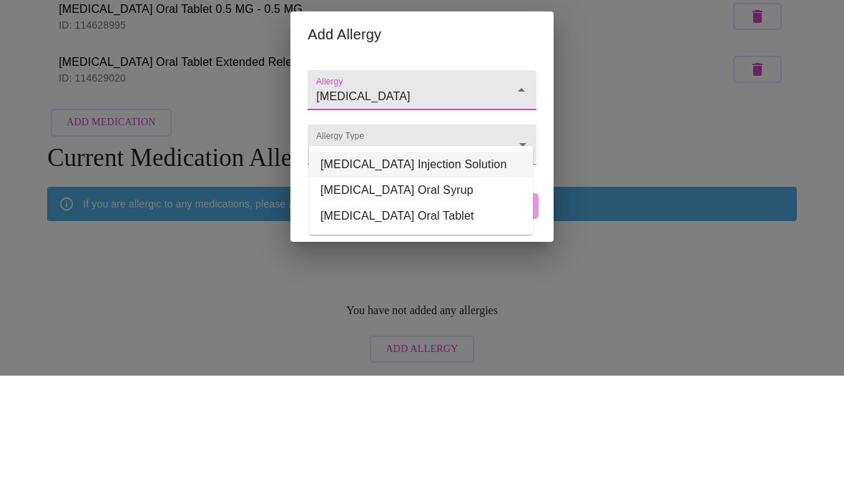
click at [451, 274] on li "Reglan Injection Solution" at bounding box center [421, 287] width 224 height 26
type input "Reglan Injection Solution"
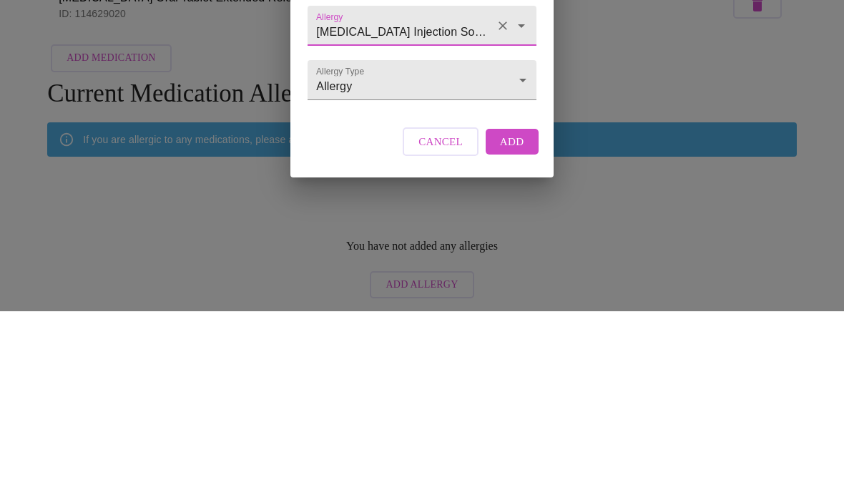
click at [517, 80] on body "MyMenopauseRx All Medications Ativan Oral Tablet 0.5 MG - 0.5 MG ID: 114628995 …" at bounding box center [422, 244] width 833 height 497
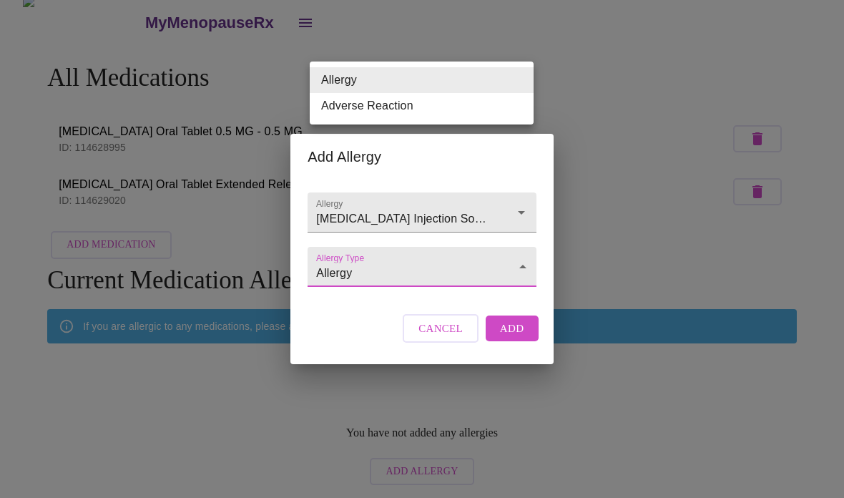
click at [529, 349] on div at bounding box center [422, 249] width 844 height 498
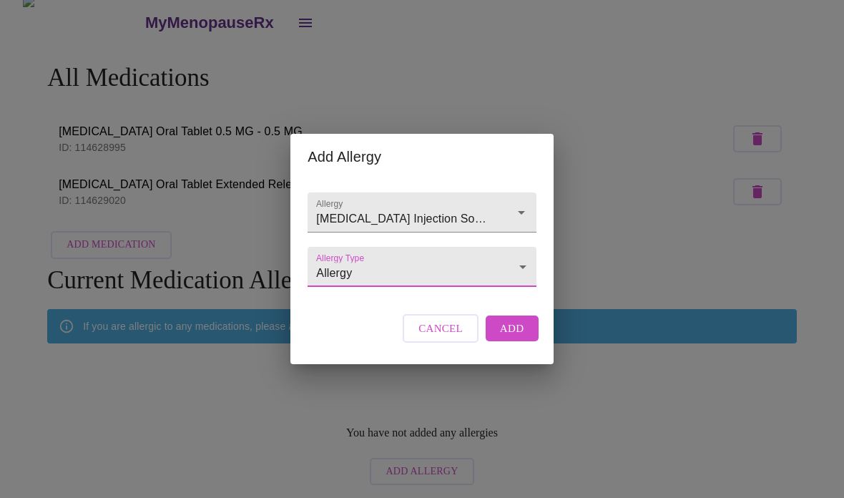
click at [525, 341] on button "Add" at bounding box center [512, 329] width 53 height 26
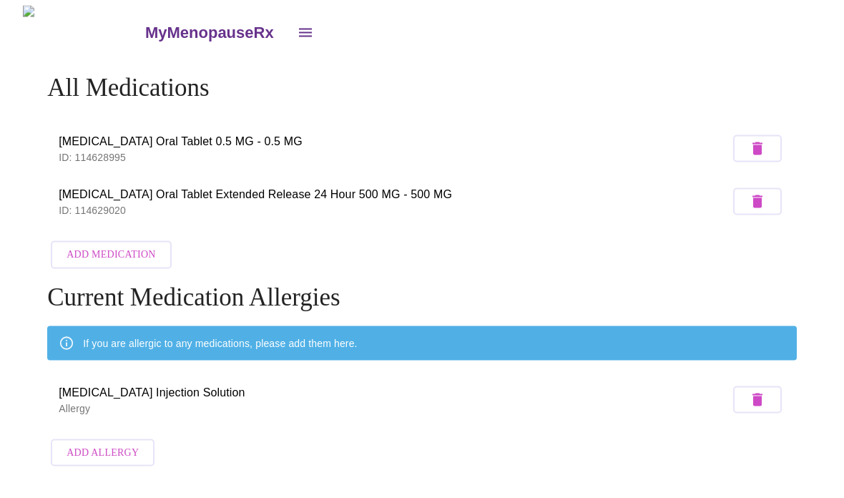
scroll to position [0, 0]
click at [297, 24] on icon "open drawer" at bounding box center [305, 32] width 17 height 17
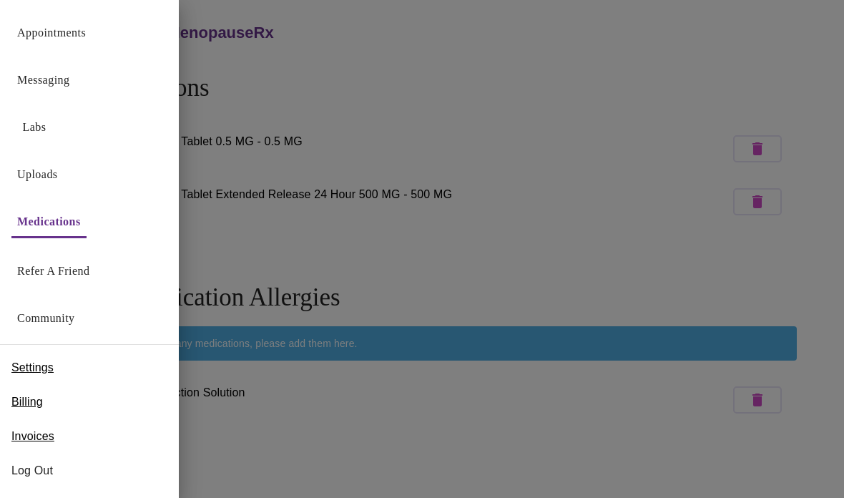
click at [92, 29] on button "Appointments" at bounding box center [51, 33] width 80 height 29
click at [69, 71] on link "Messaging" at bounding box center [43, 80] width 52 height 20
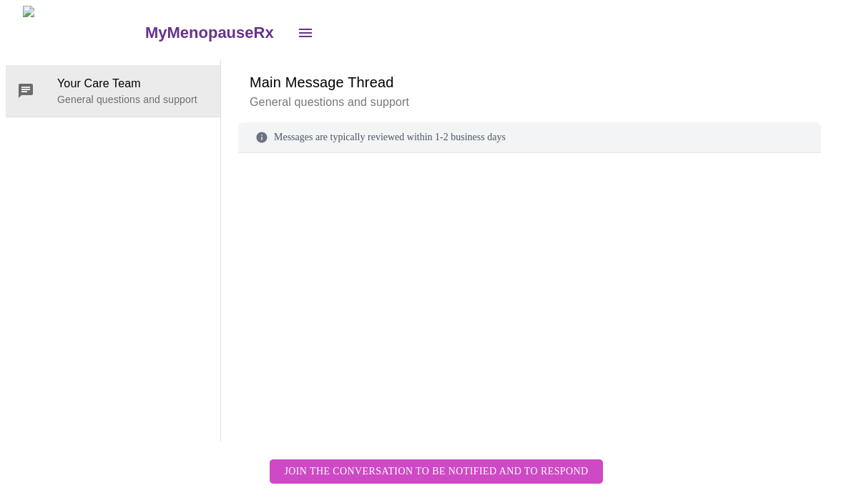
scroll to position [54, 0]
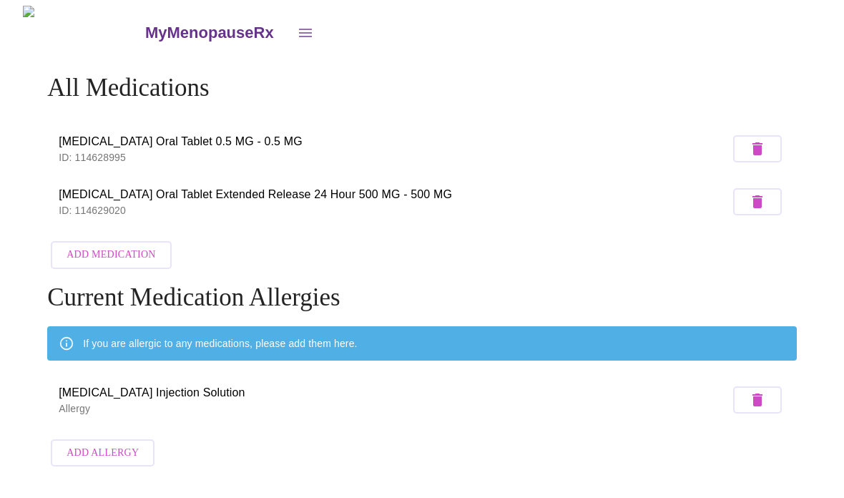
click at [288, 34] on button "open drawer" at bounding box center [305, 33] width 34 height 34
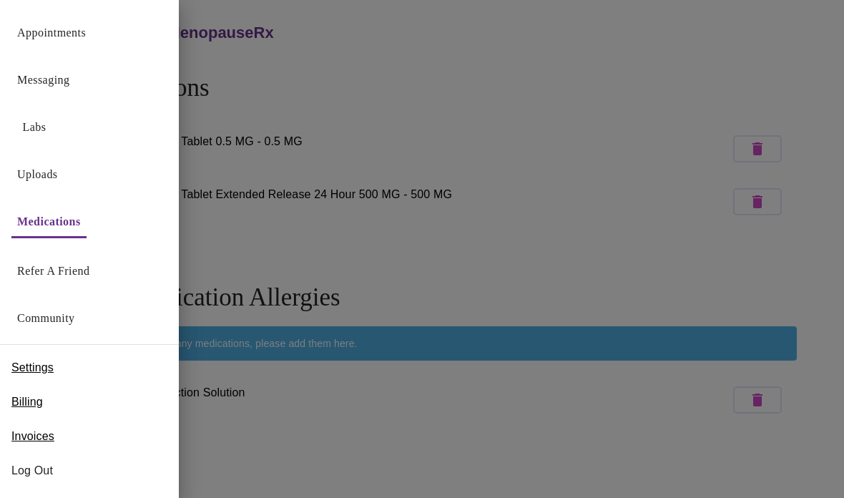
click at [107, 33] on div "Appointments" at bounding box center [89, 29] width 179 height 47
click at [559, 104] on div at bounding box center [422, 249] width 844 height 498
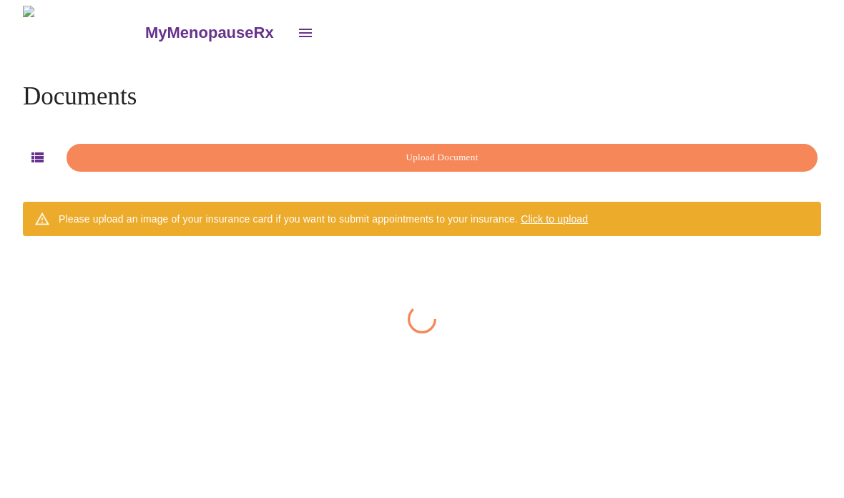
scroll to position [11, 0]
